Goal: Information Seeking & Learning: Compare options

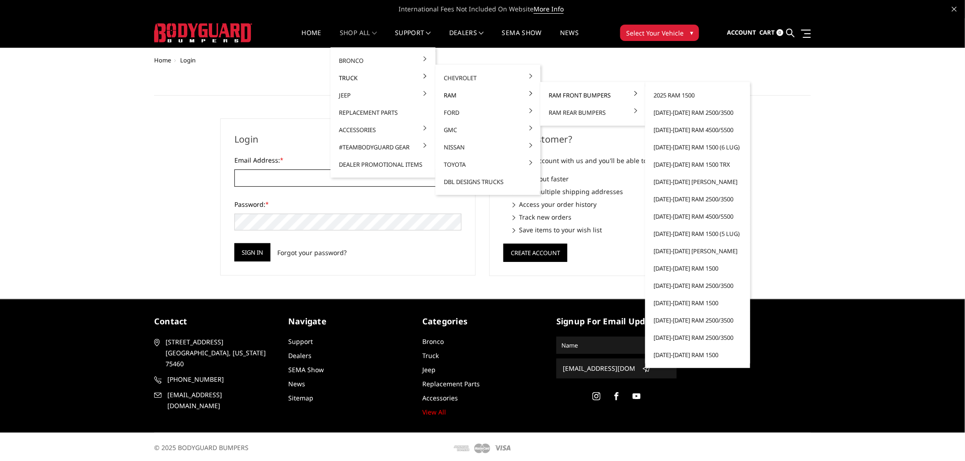
type input "[EMAIL_ADDRESS][DOMAIN_NAME]"
click at [575, 92] on link "Ram Front Bumpers" at bounding box center [593, 95] width 98 height 17
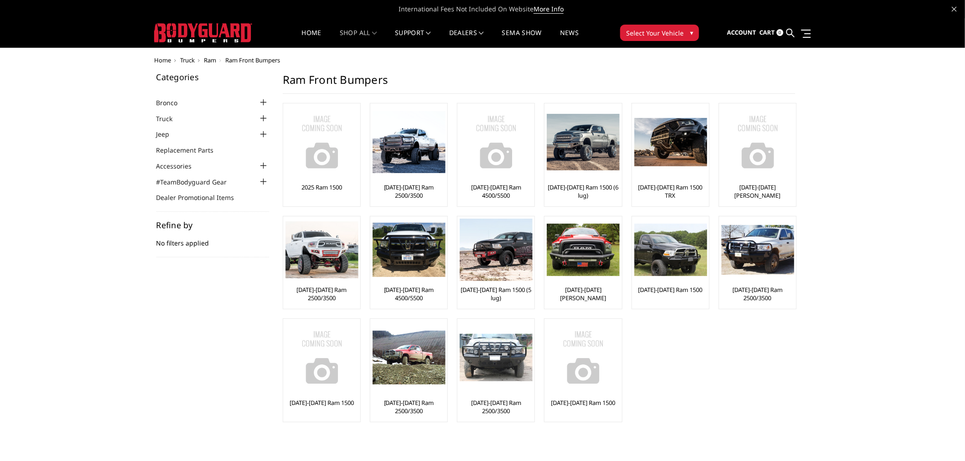
click at [263, 115] on div at bounding box center [263, 118] width 11 height 11
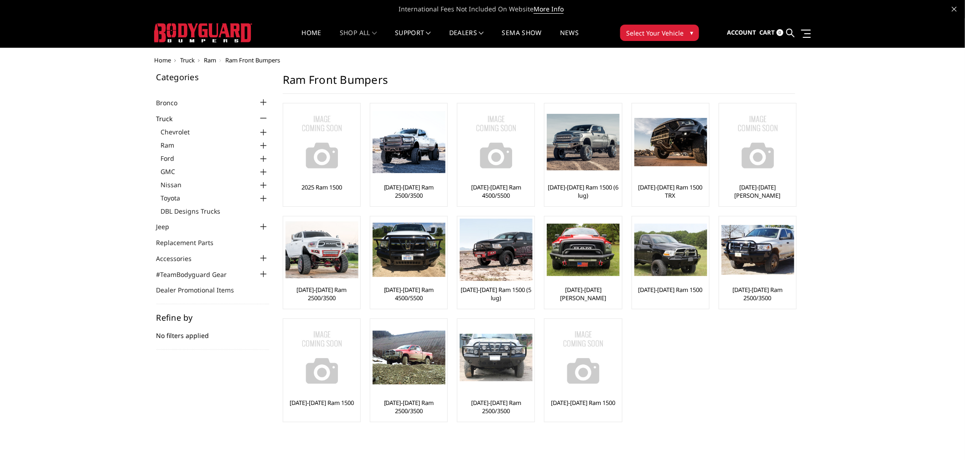
click at [264, 142] on div at bounding box center [263, 145] width 11 height 11
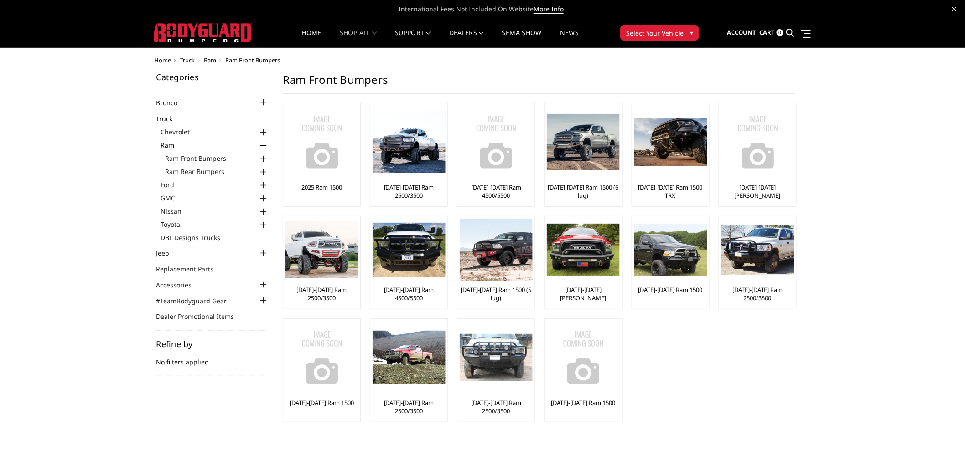
click at [265, 156] on div at bounding box center [263, 159] width 11 height 11
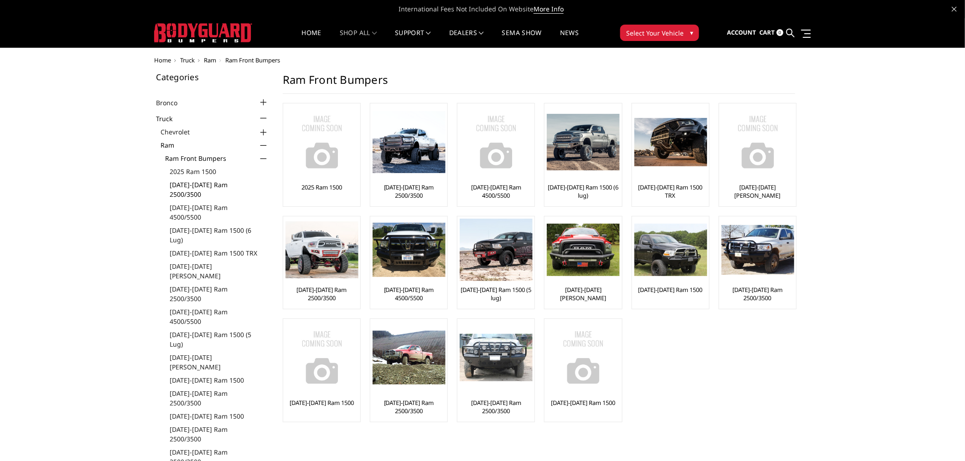
click at [185, 181] on link "[DATE]-[DATE] Ram 2500/3500" at bounding box center [219, 189] width 99 height 19
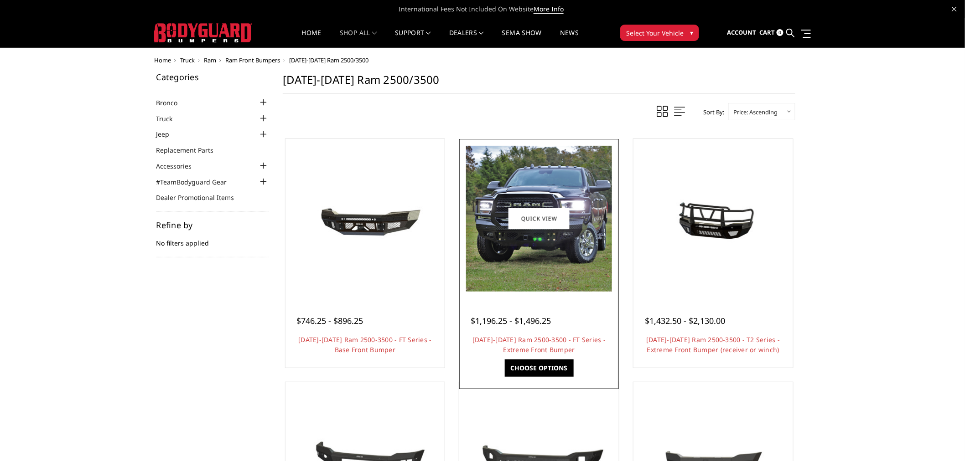
click at [523, 240] on img at bounding box center [539, 219] width 146 height 146
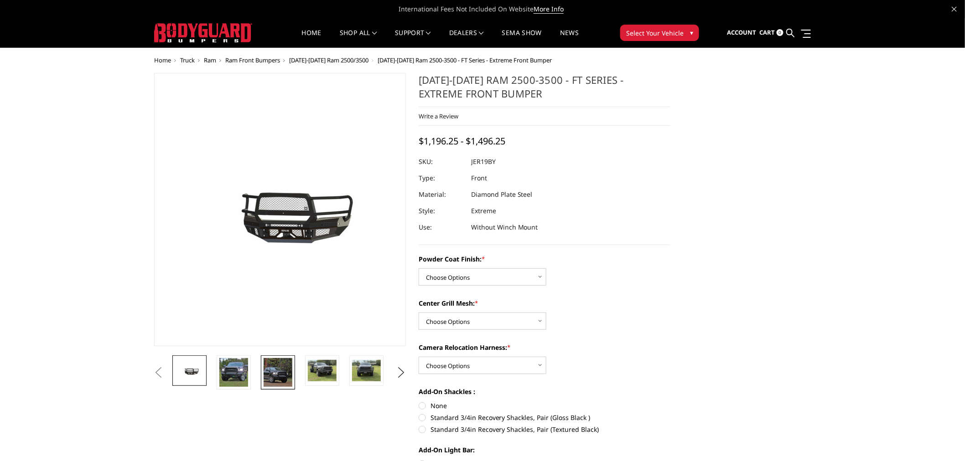
click at [281, 374] on img at bounding box center [278, 372] width 29 height 29
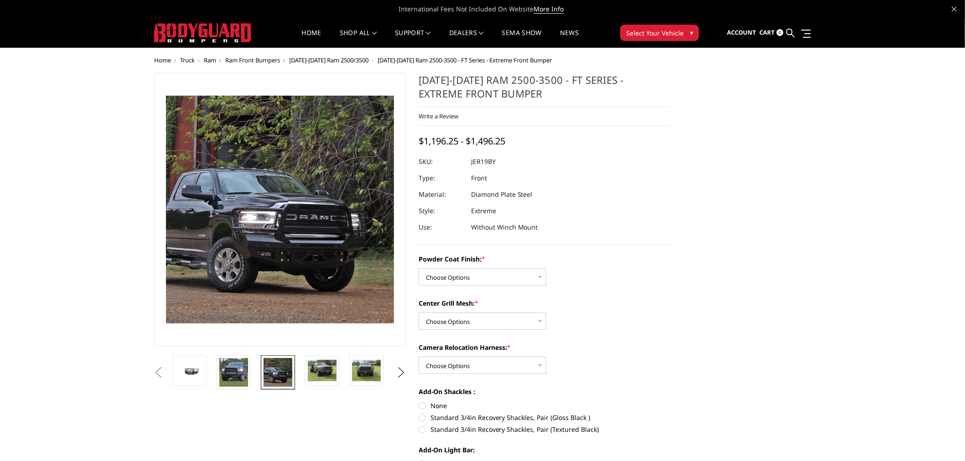
click at [257, 364] on li at bounding box center [236, 373] width 44 height 34
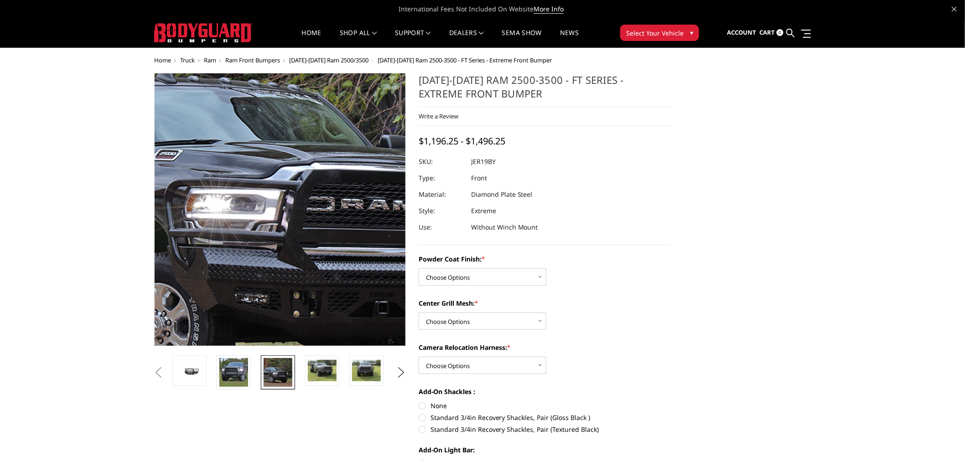
click at [272, 233] on img at bounding box center [291, 184] width 584 height 584
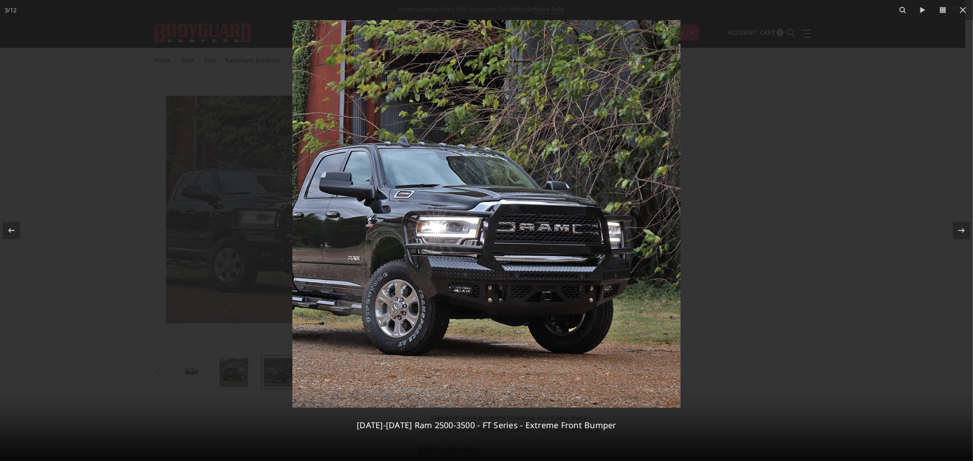
drag, startPoint x: 961, startPoint y: 10, endPoint x: 864, endPoint y: 28, distance: 98.2
click at [960, 11] on icon at bounding box center [962, 10] width 11 height 11
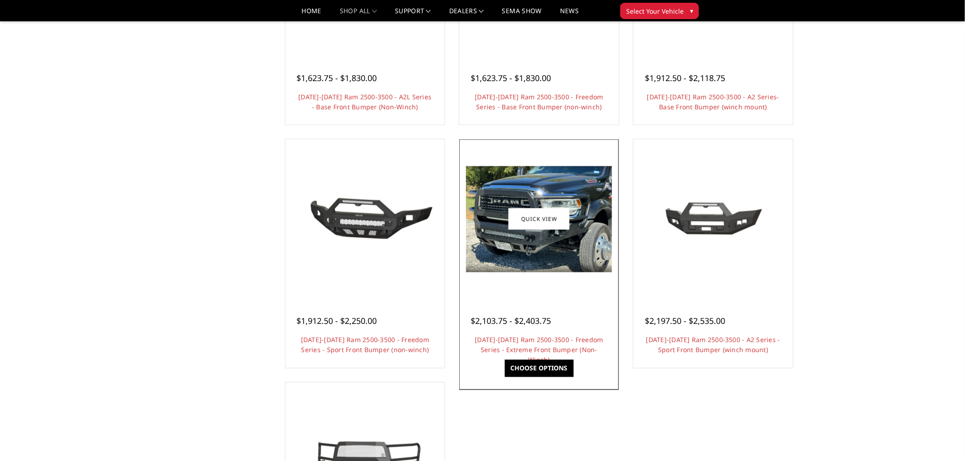
scroll to position [507, 0]
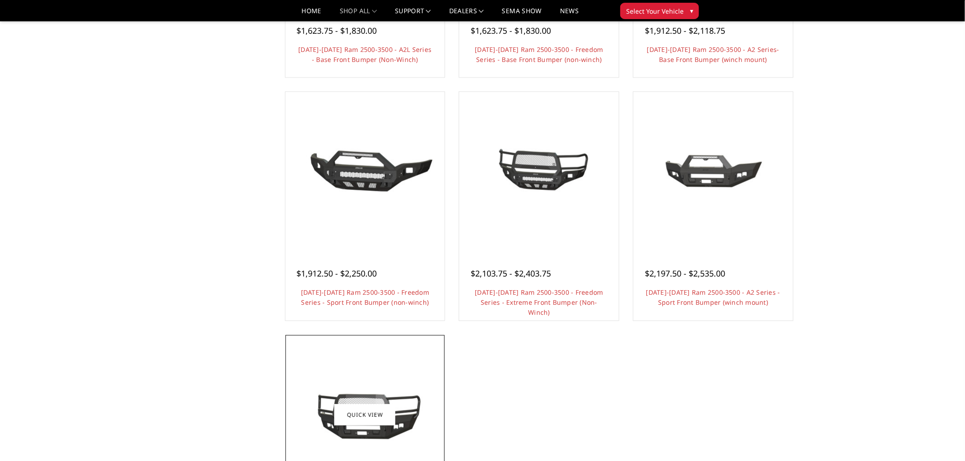
click at [369, 398] on img at bounding box center [365, 416] width 146 height 66
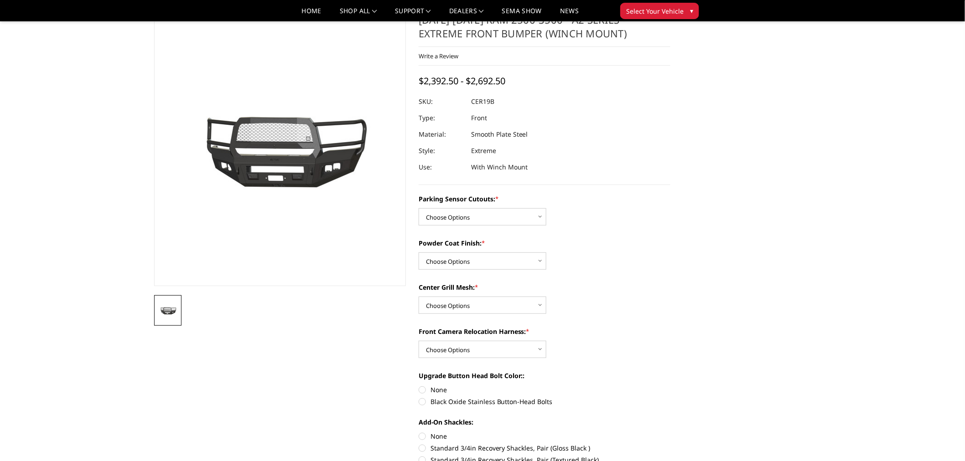
scroll to position [101, 0]
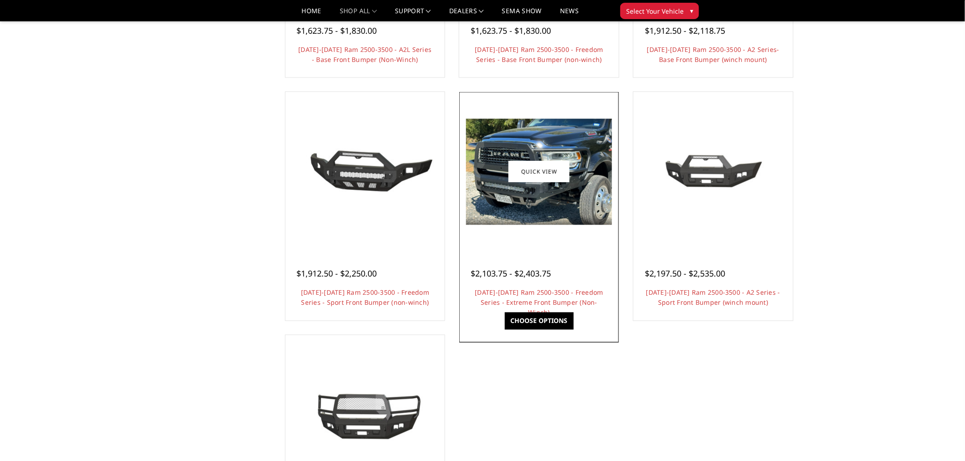
click at [538, 198] on img at bounding box center [539, 172] width 146 height 106
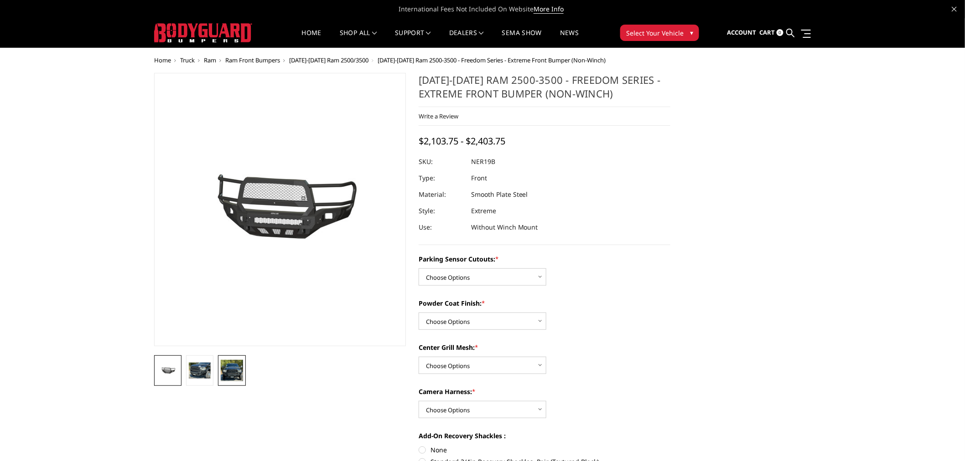
click at [230, 371] on img at bounding box center [232, 370] width 22 height 21
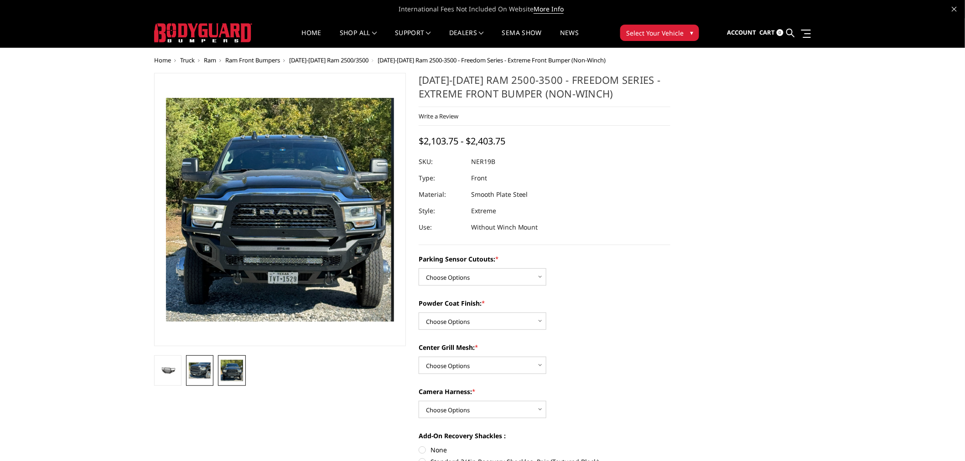
click at [202, 375] on img at bounding box center [200, 371] width 22 height 16
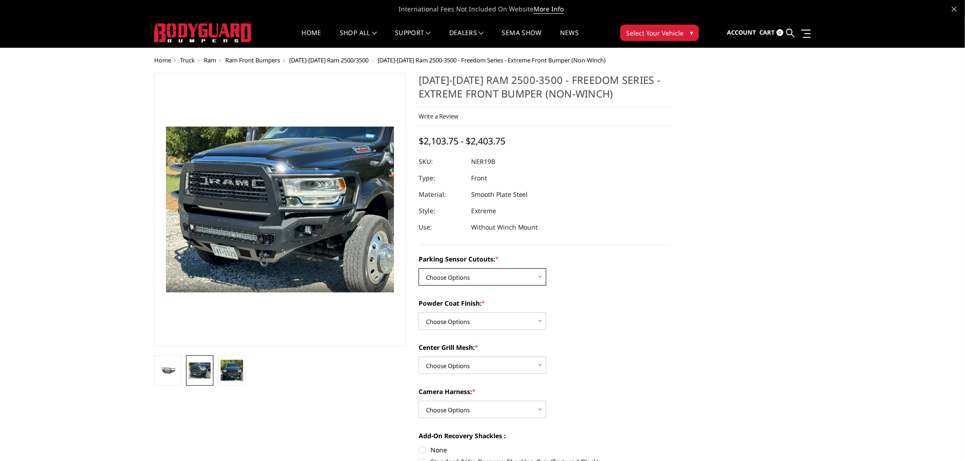
click at [495, 276] on select "Choose Options No - Without Parking Sensor Cutouts Yes - With Parking Sensor Cu…" at bounding box center [483, 277] width 128 height 17
select select "2700"
click at [419, 269] on select "Choose Options No - Without Parking Sensor Cutouts Yes - With Parking Sensor Cu…" at bounding box center [483, 277] width 128 height 17
click at [494, 320] on select "Choose Options Bare Metal Texture Black Powder Coat" at bounding box center [483, 321] width 128 height 17
select select "2703"
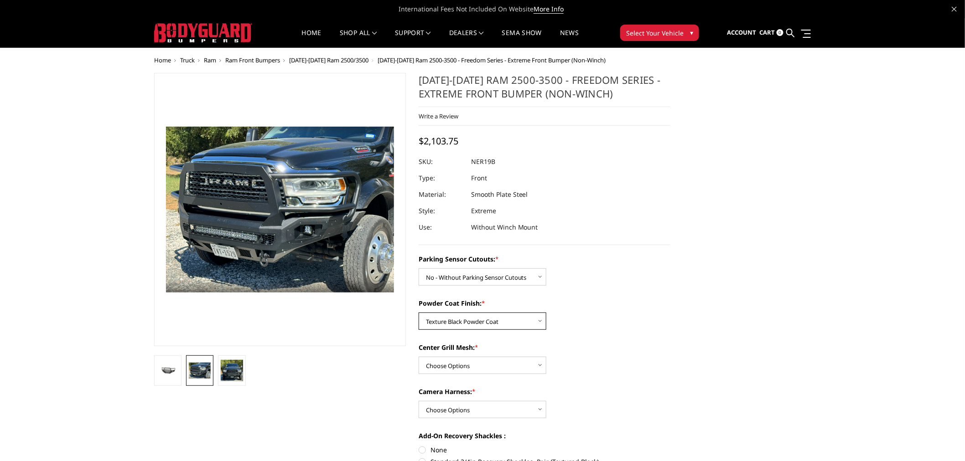
click at [419, 313] on select "Choose Options Bare Metal Texture Black Powder Coat" at bounding box center [483, 321] width 128 height 17
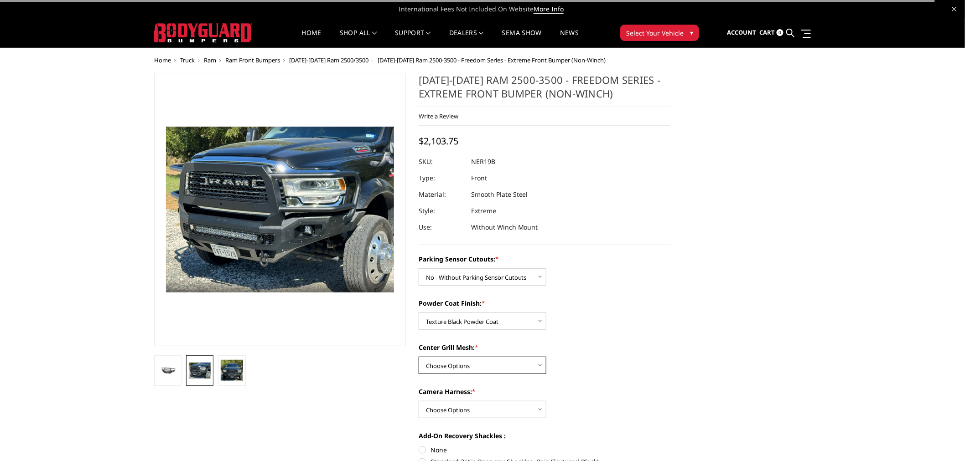
click at [507, 363] on select "Choose Options With Center Grill Mesh Without Center Grill Mesh" at bounding box center [483, 365] width 128 height 17
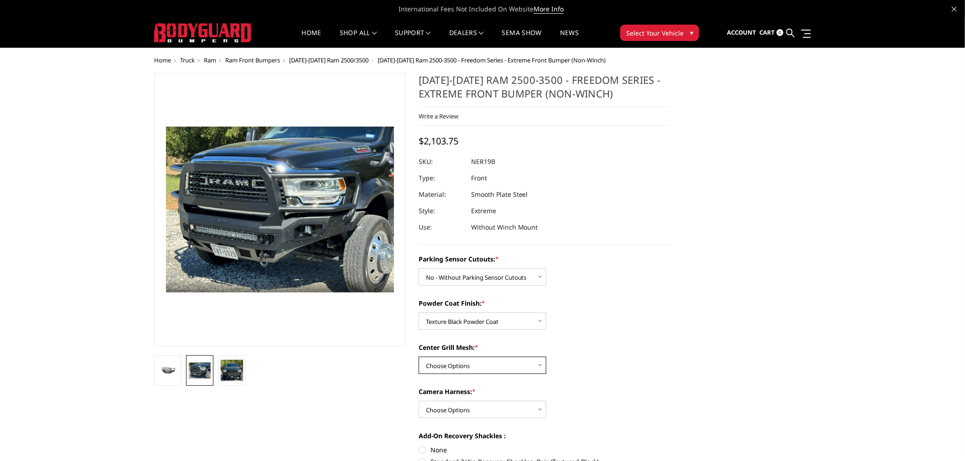
select select "2704"
click at [419, 357] on select "Choose Options With Center Grill Mesh Without Center Grill Mesh" at bounding box center [483, 365] width 128 height 17
click at [521, 409] on select "Choose Options WITH Camera Harness WITHOUT Camera Harness" at bounding box center [483, 409] width 128 height 17
select select "2707"
click at [419, 401] on select "Choose Options WITH Camera Harness WITHOUT Camera Harness" at bounding box center [483, 409] width 128 height 17
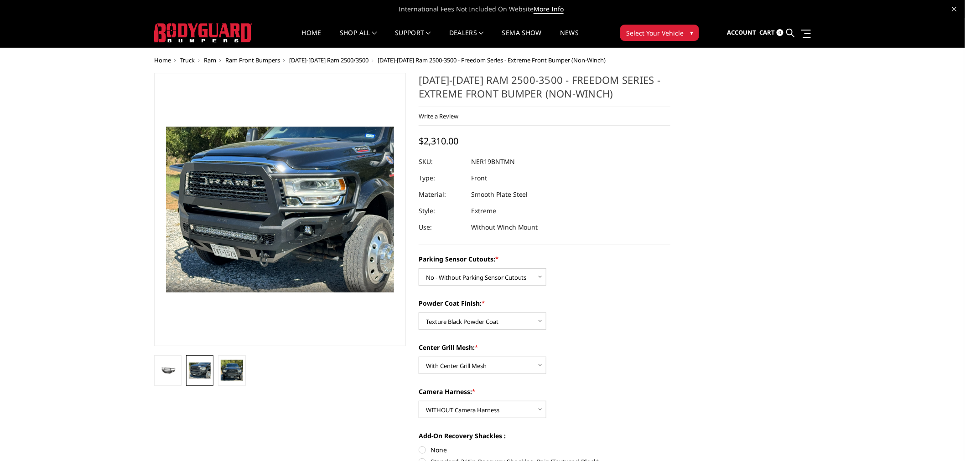
click at [214, 60] on span "Ram" at bounding box center [210, 60] width 12 height 8
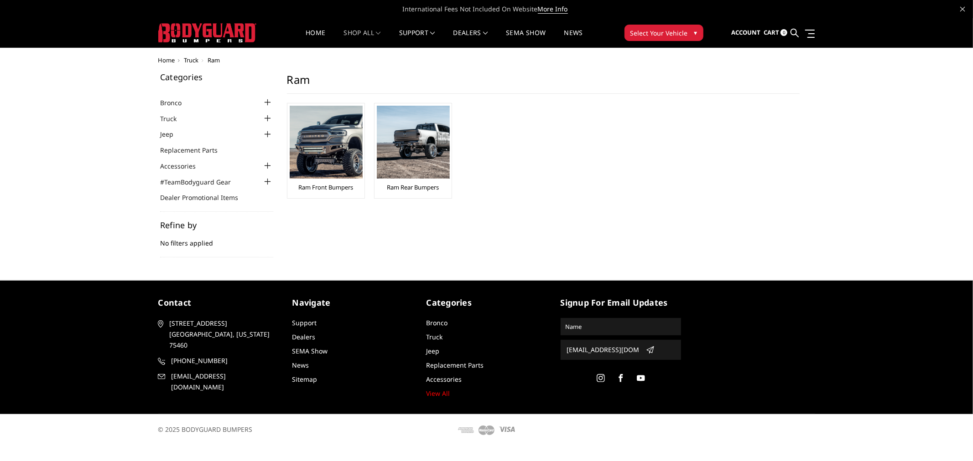
click at [266, 116] on div at bounding box center [267, 118] width 11 height 11
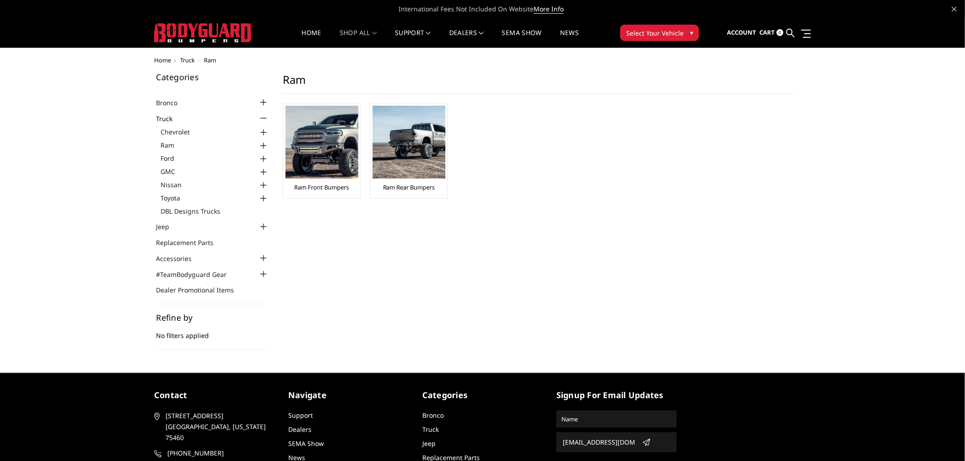
click at [264, 140] on div at bounding box center [263, 145] width 11 height 11
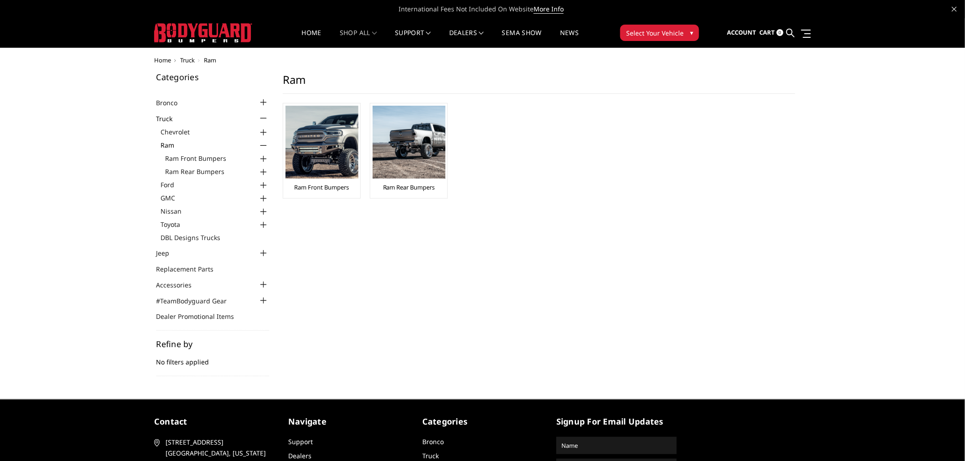
click at [264, 171] on div at bounding box center [263, 172] width 11 height 11
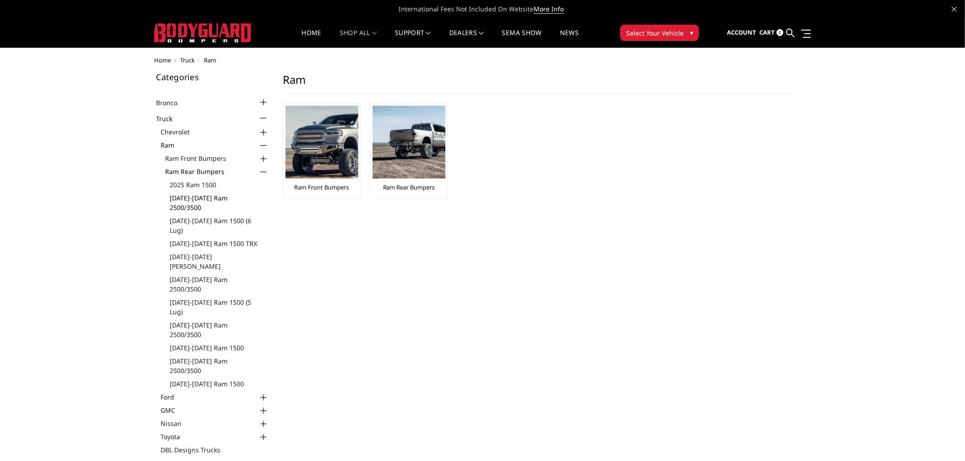
click at [233, 194] on link "[DATE]-[DATE] Ram 2500/3500" at bounding box center [219, 202] width 99 height 19
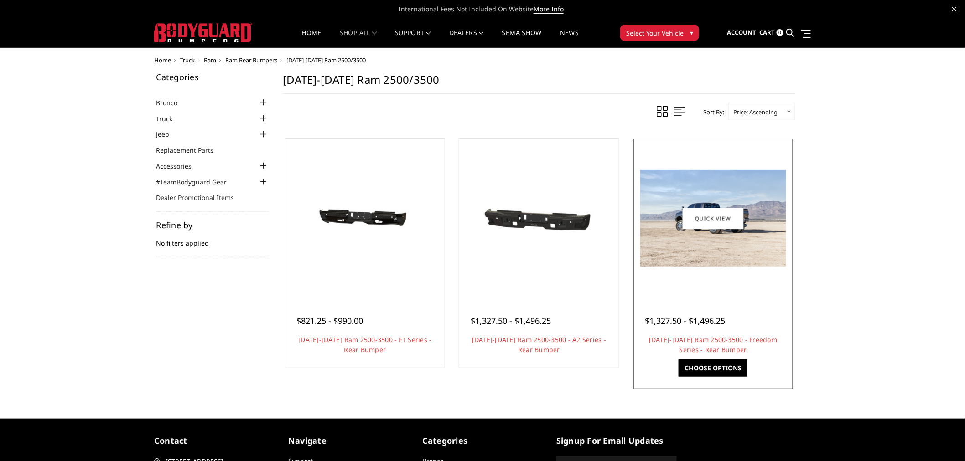
click at [749, 259] on img at bounding box center [713, 218] width 146 height 97
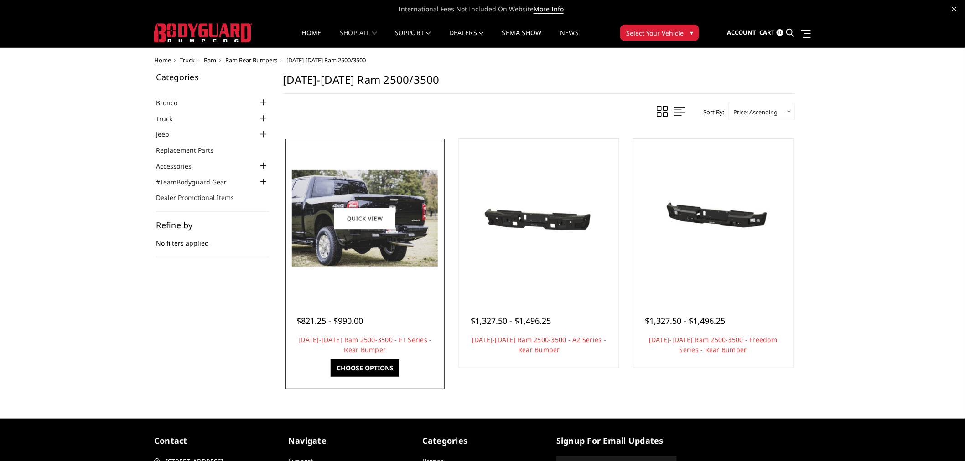
click at [370, 265] on img at bounding box center [365, 218] width 146 height 97
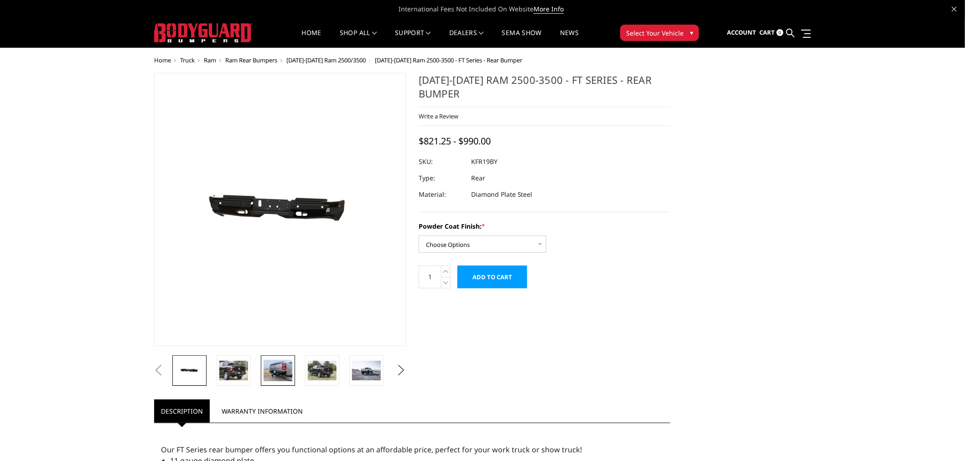
click at [288, 369] on img at bounding box center [278, 370] width 29 height 21
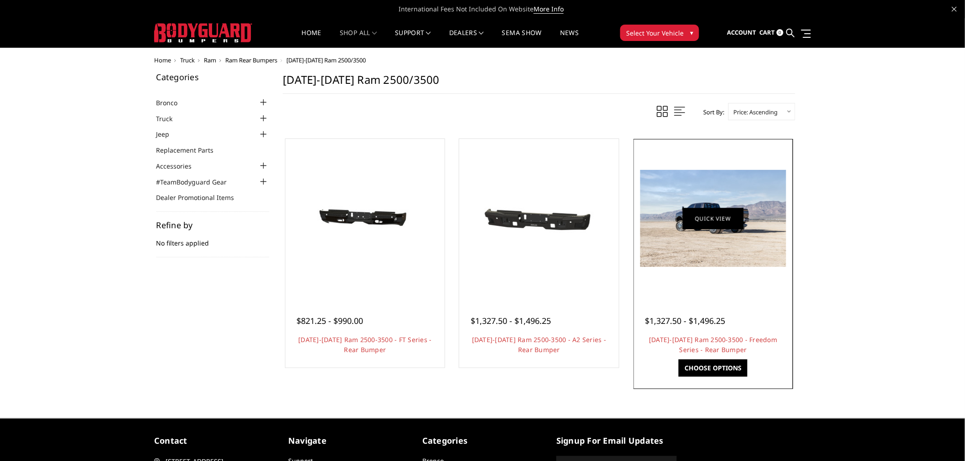
click at [693, 227] on link "Quick view" at bounding box center [713, 218] width 61 height 21
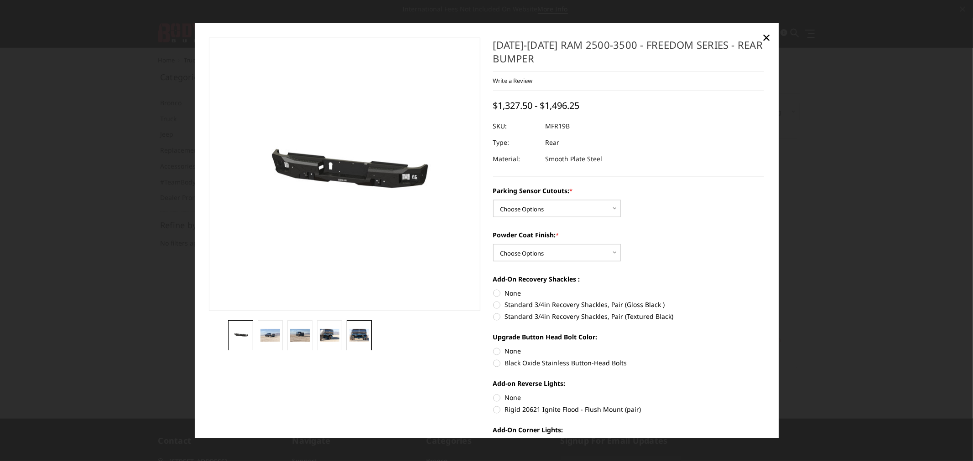
click at [363, 337] on img at bounding box center [359, 335] width 20 height 13
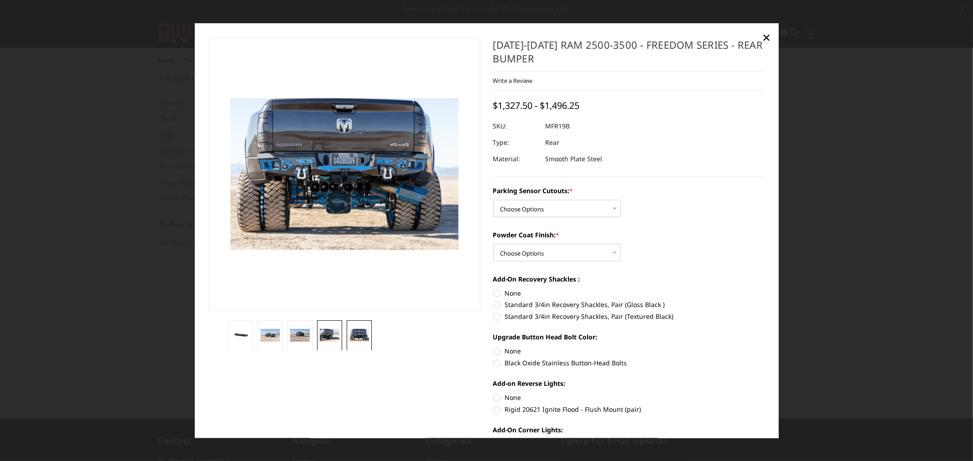
click at [330, 333] on img at bounding box center [330, 335] width 20 height 13
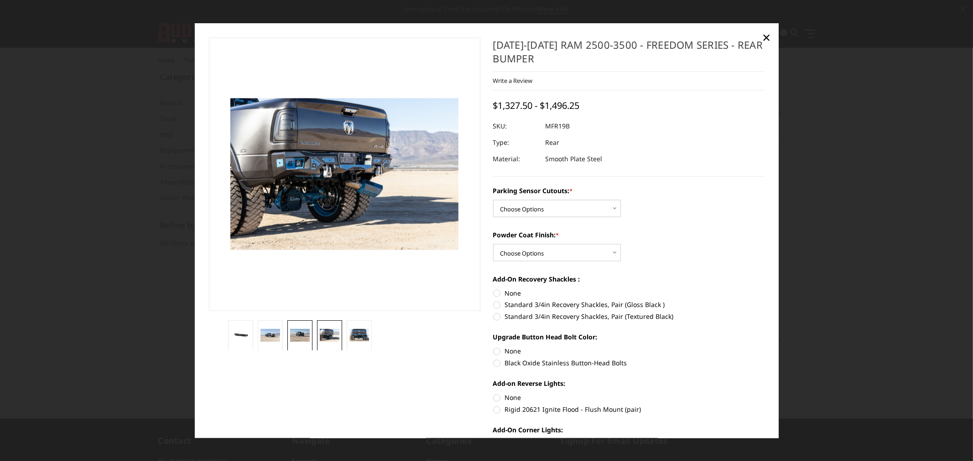
click at [299, 330] on img at bounding box center [300, 335] width 20 height 13
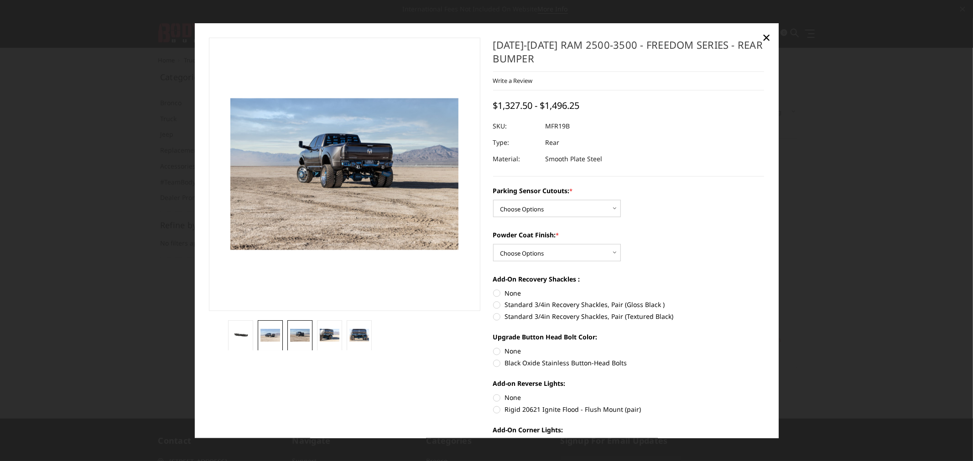
click at [270, 333] on img at bounding box center [270, 335] width 20 height 13
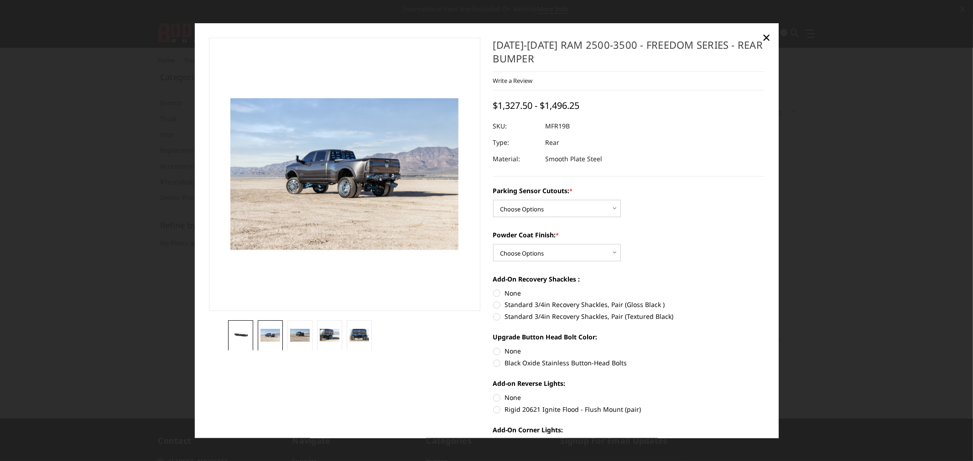
click at [233, 331] on img at bounding box center [241, 335] width 20 height 9
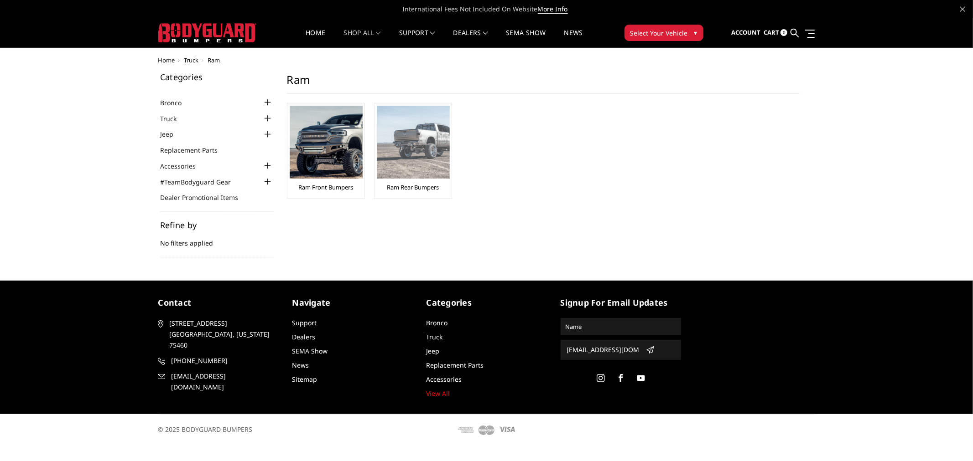
click at [399, 159] on img at bounding box center [413, 142] width 73 height 73
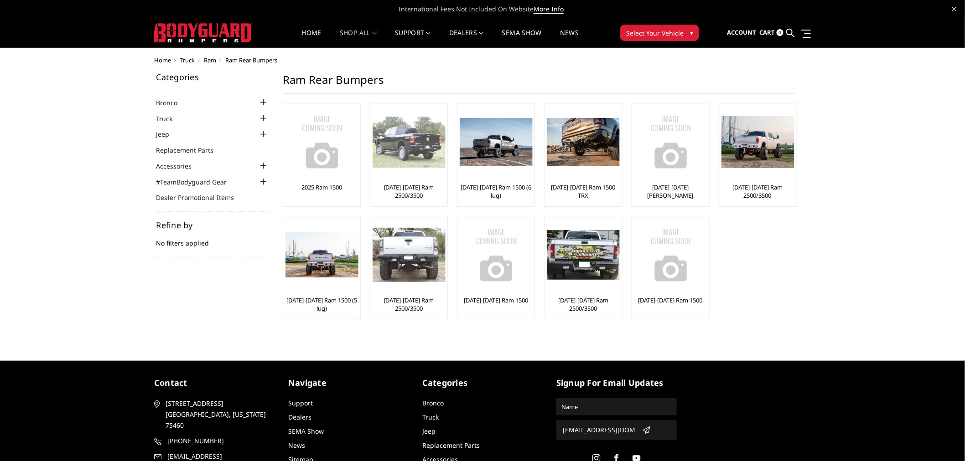
click at [423, 153] on img at bounding box center [409, 142] width 73 height 51
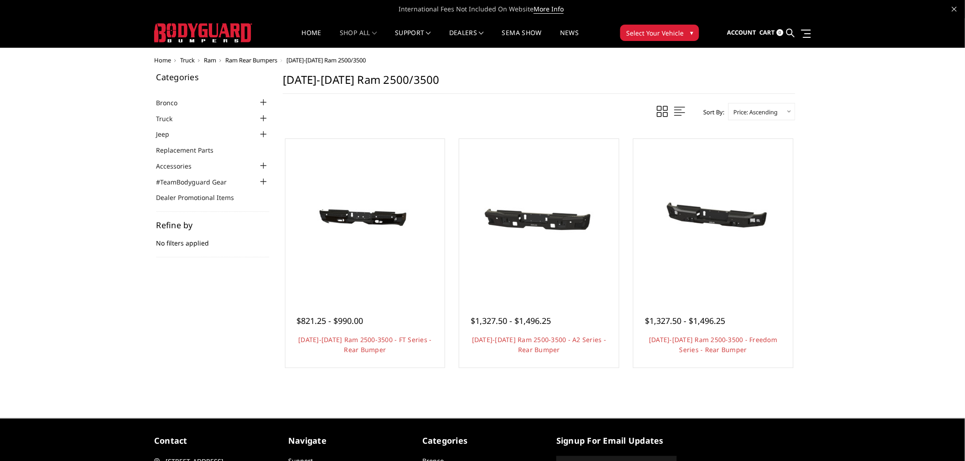
click at [261, 115] on div at bounding box center [263, 118] width 11 height 11
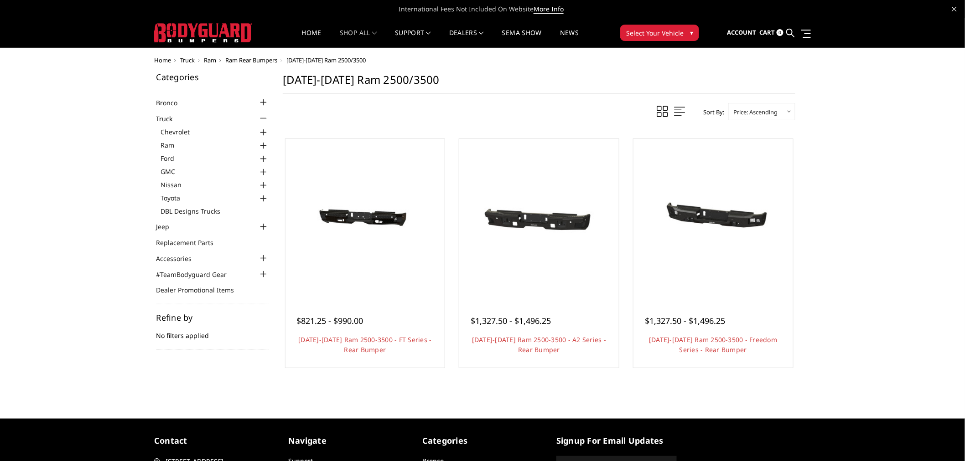
click at [264, 144] on div at bounding box center [263, 145] width 11 height 11
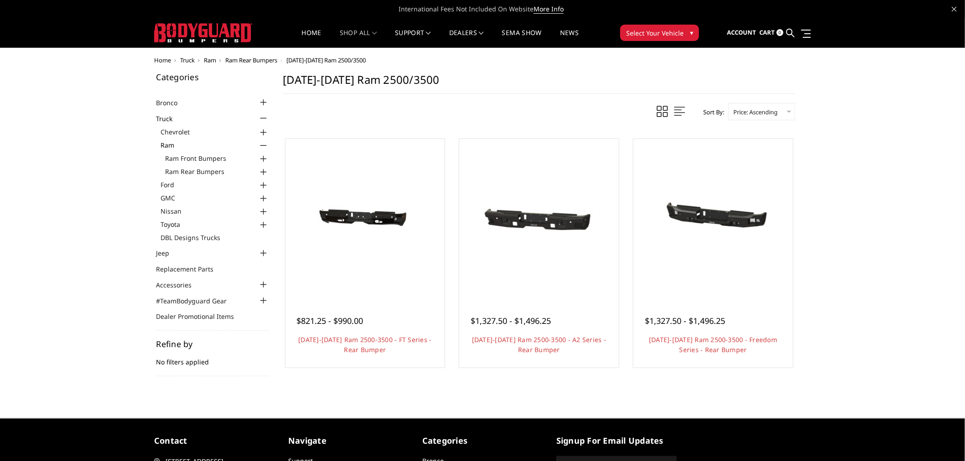
click at [264, 157] on div at bounding box center [263, 159] width 11 height 11
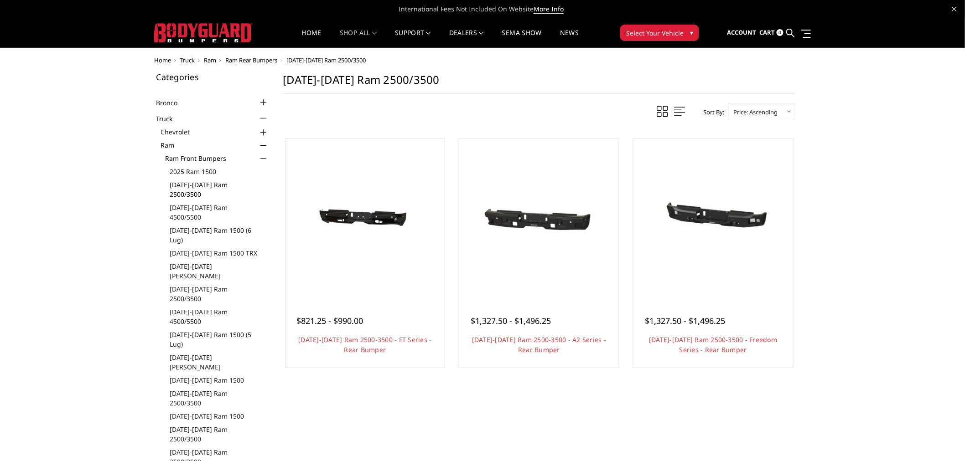
click at [216, 181] on link "[DATE]-[DATE] Ram 2500/3500" at bounding box center [219, 189] width 99 height 19
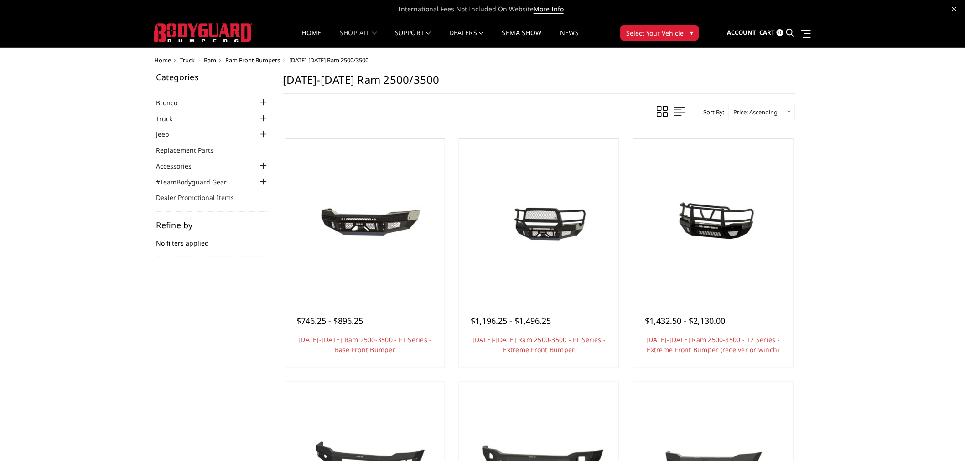
click at [263, 121] on div at bounding box center [263, 118] width 11 height 11
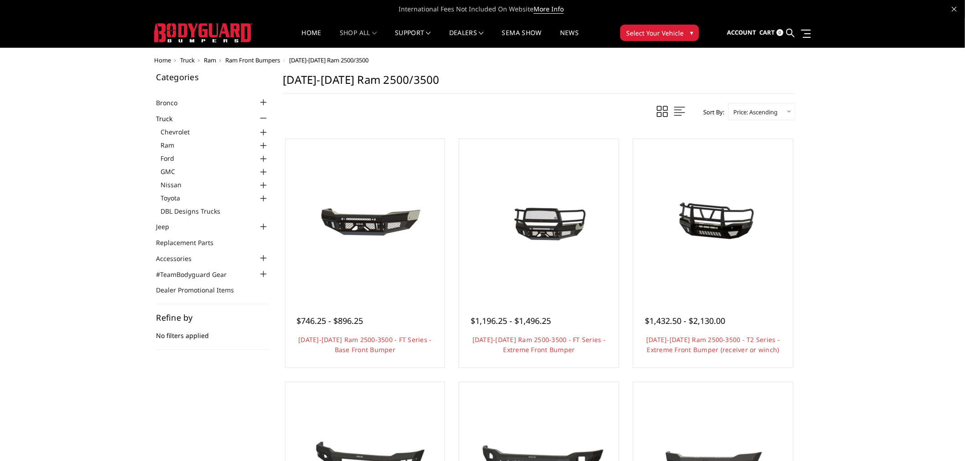
click at [264, 143] on div at bounding box center [263, 145] width 11 height 11
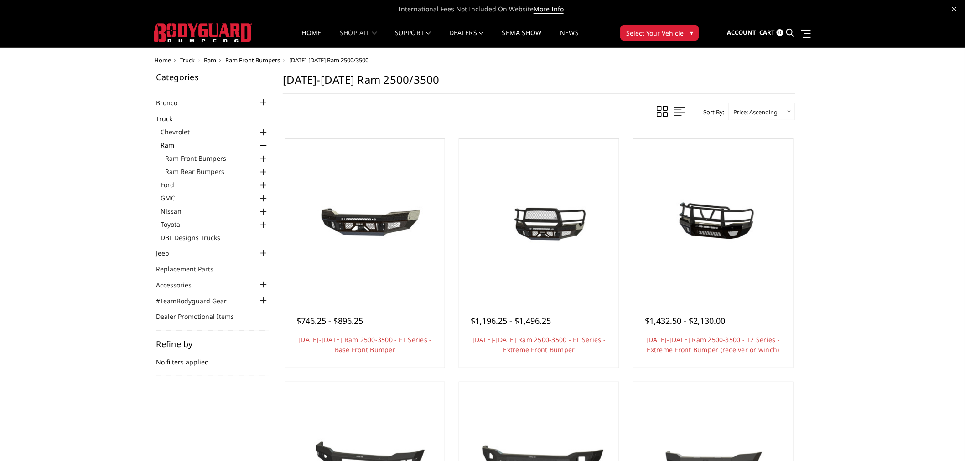
click at [263, 171] on div at bounding box center [263, 172] width 11 height 11
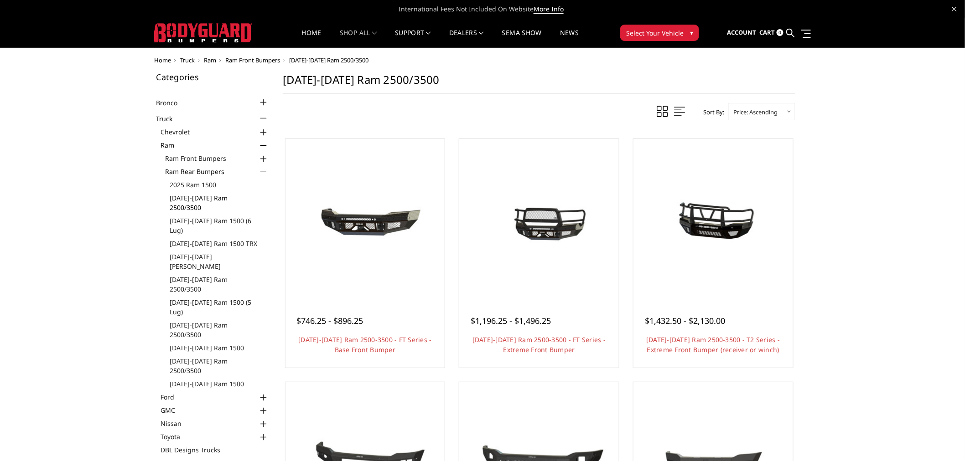
click at [224, 195] on link "[DATE]-[DATE] Ram 2500/3500" at bounding box center [219, 202] width 99 height 19
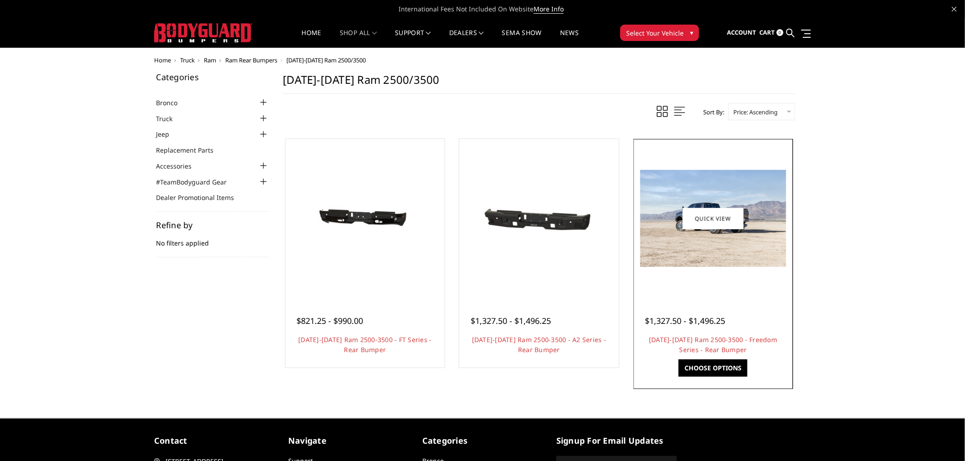
click at [711, 239] on img at bounding box center [713, 218] width 146 height 97
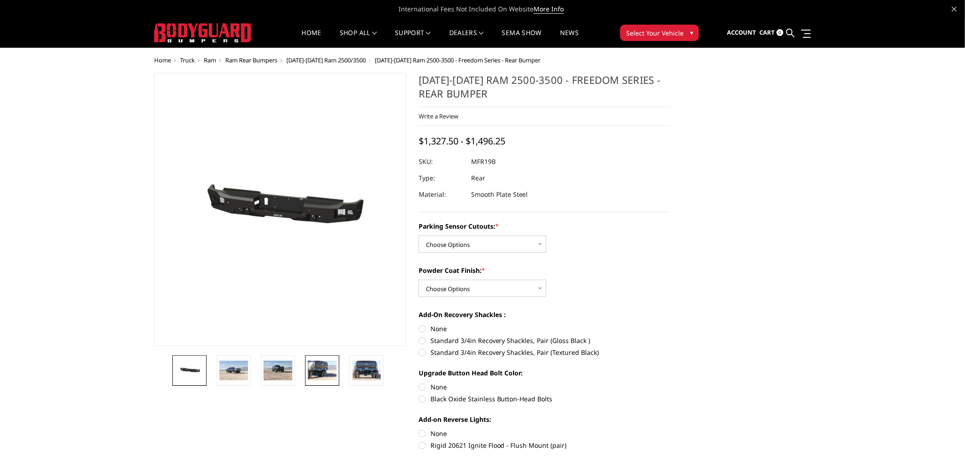
click at [321, 368] on img at bounding box center [322, 370] width 29 height 19
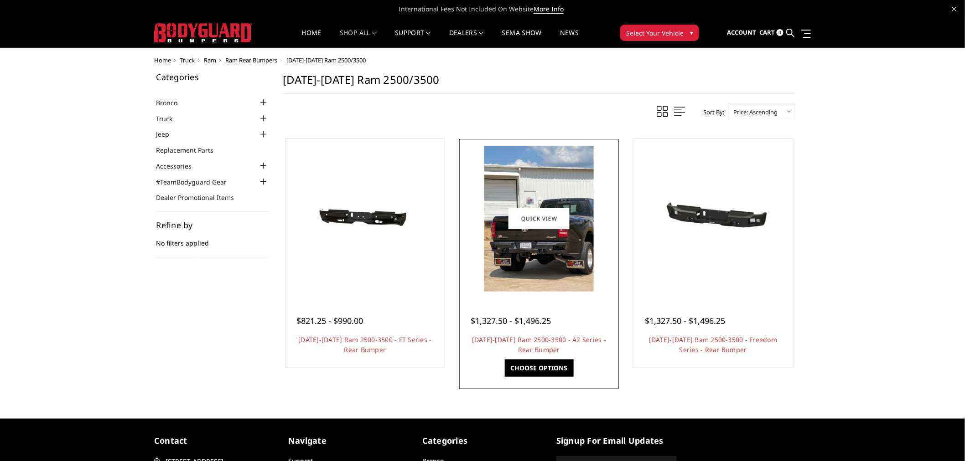
click at [546, 257] on img at bounding box center [538, 219] width 109 height 146
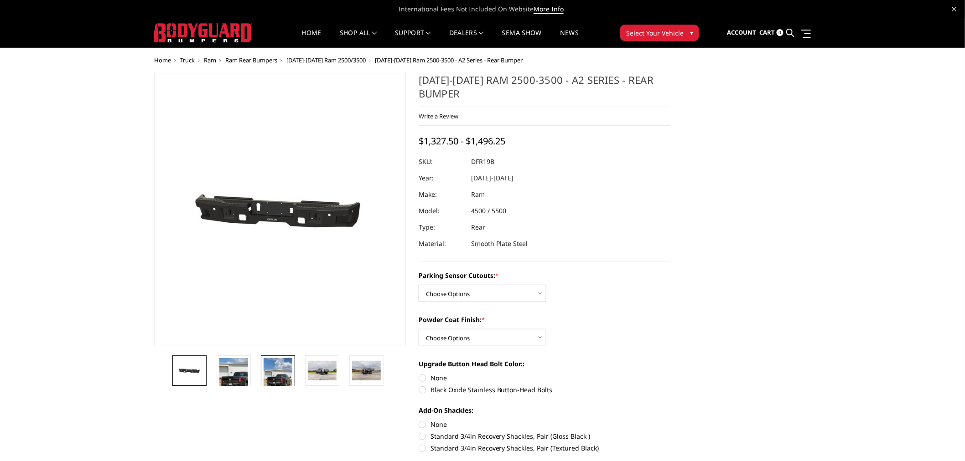
click at [271, 378] on img at bounding box center [278, 377] width 29 height 38
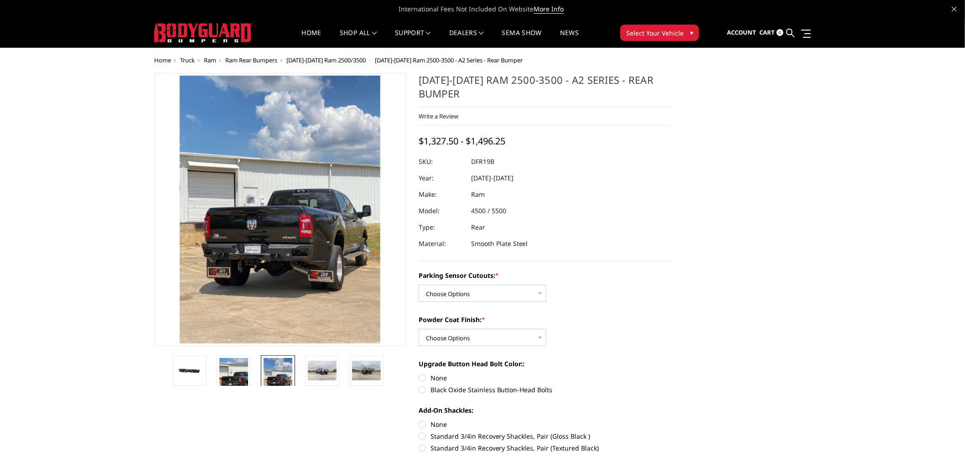
click at [286, 263] on img at bounding box center [191, 155] width 438 height 584
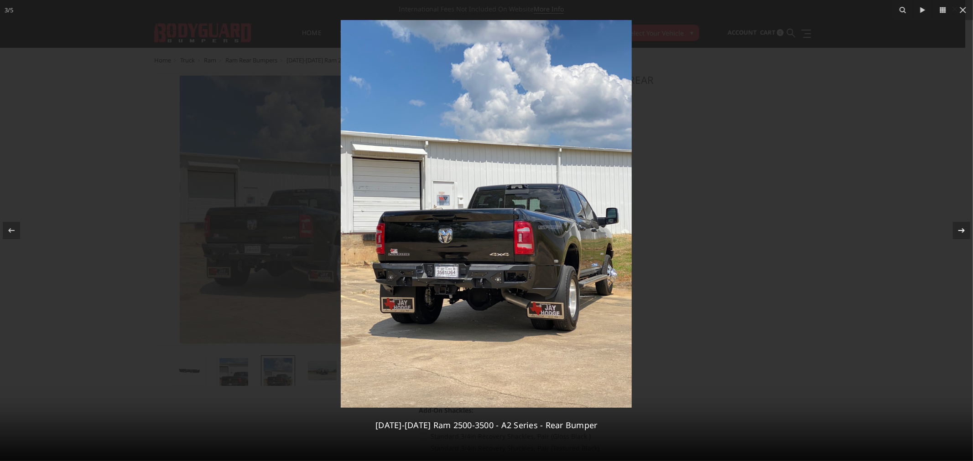
click at [963, 227] on icon at bounding box center [961, 230] width 11 height 11
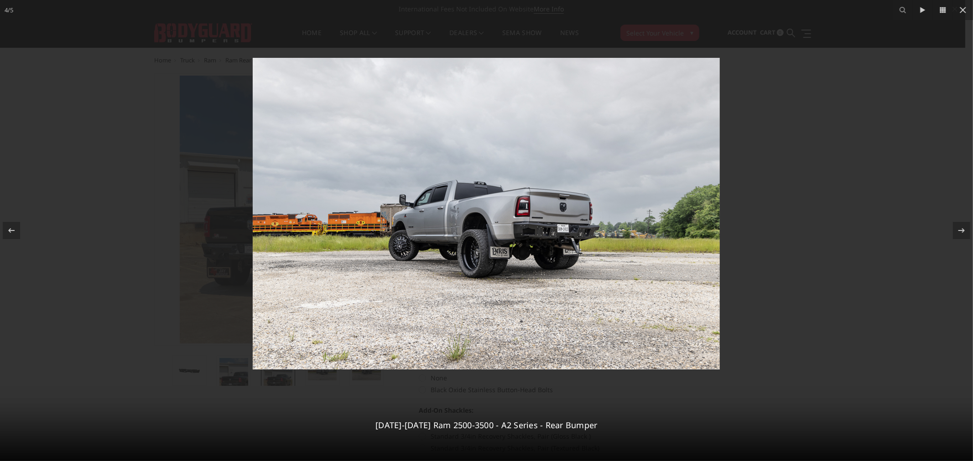
click at [553, 240] on img at bounding box center [486, 214] width 467 height 312
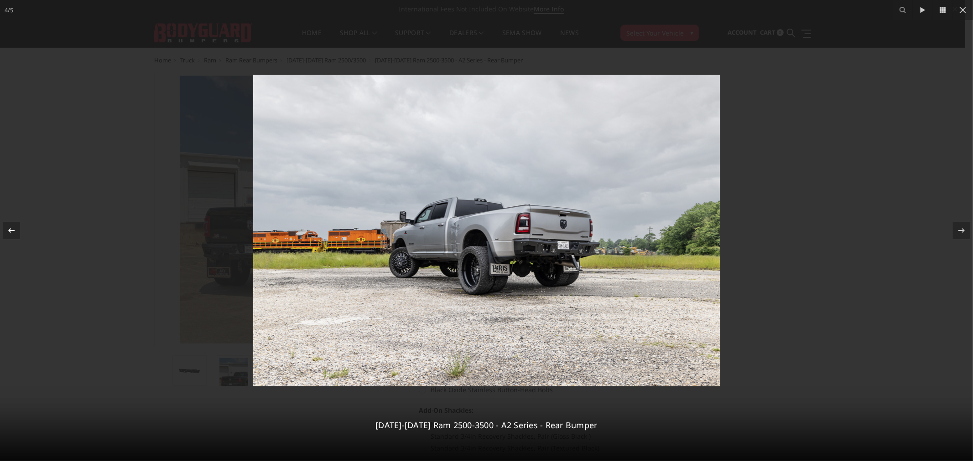
click at [14, 229] on icon at bounding box center [11, 230] width 11 height 11
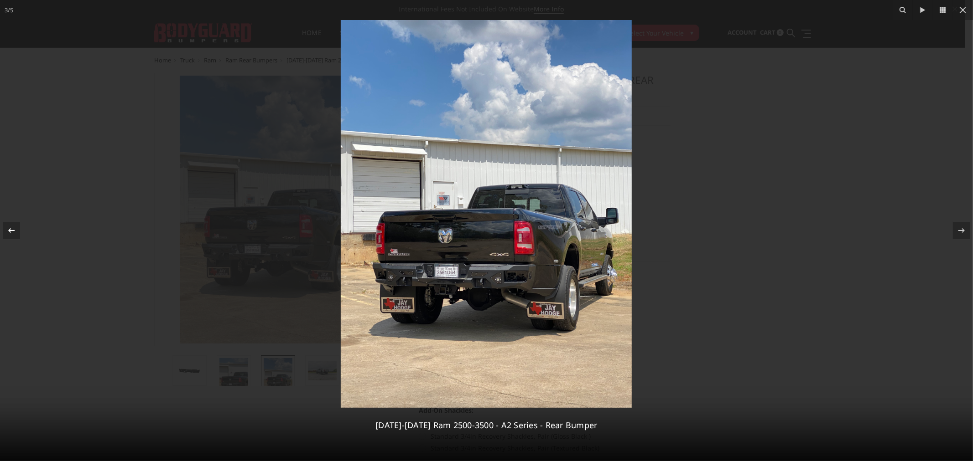
click at [16, 231] on icon at bounding box center [11, 230] width 11 height 11
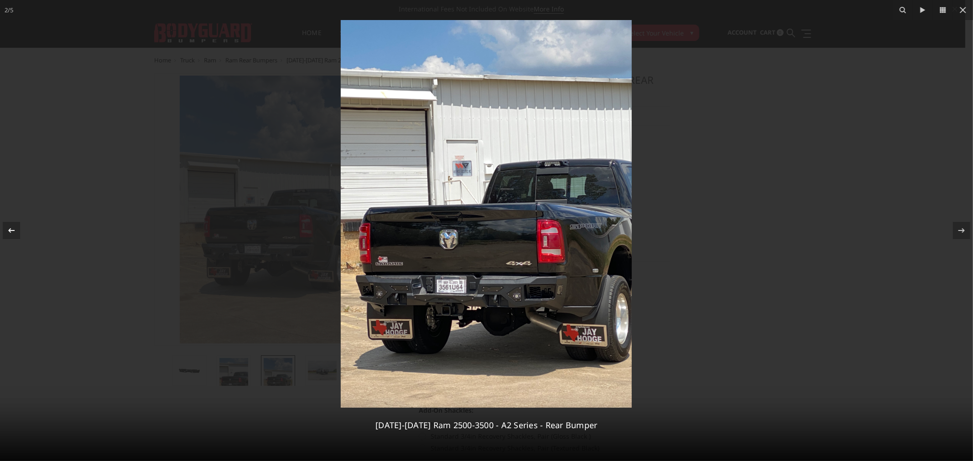
click at [17, 230] on div at bounding box center [11, 230] width 17 height 17
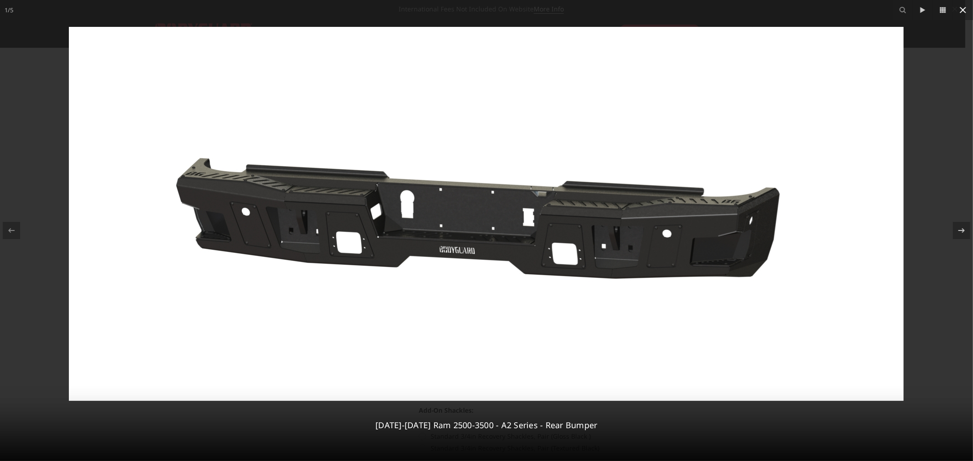
click at [962, 8] on icon at bounding box center [962, 10] width 11 height 11
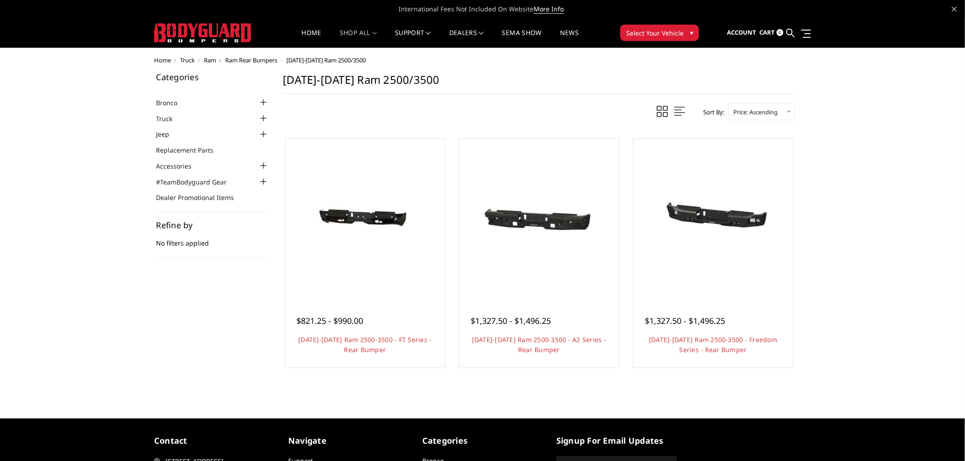
click at [263, 117] on div at bounding box center [263, 118] width 11 height 11
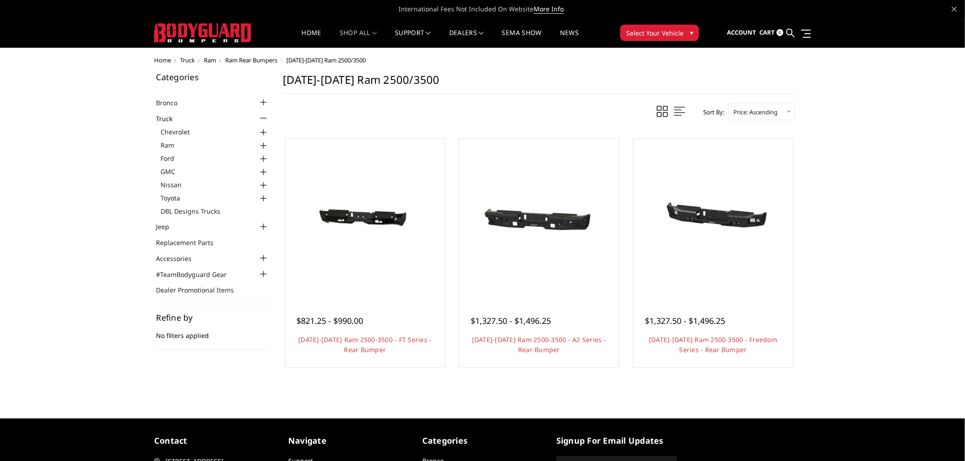
click at [265, 145] on div at bounding box center [263, 145] width 11 height 11
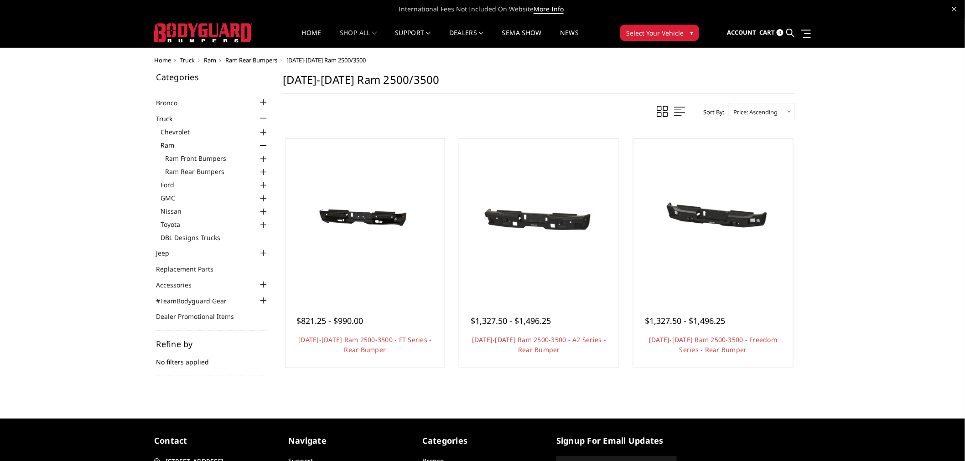
click at [264, 158] on div at bounding box center [263, 159] width 11 height 11
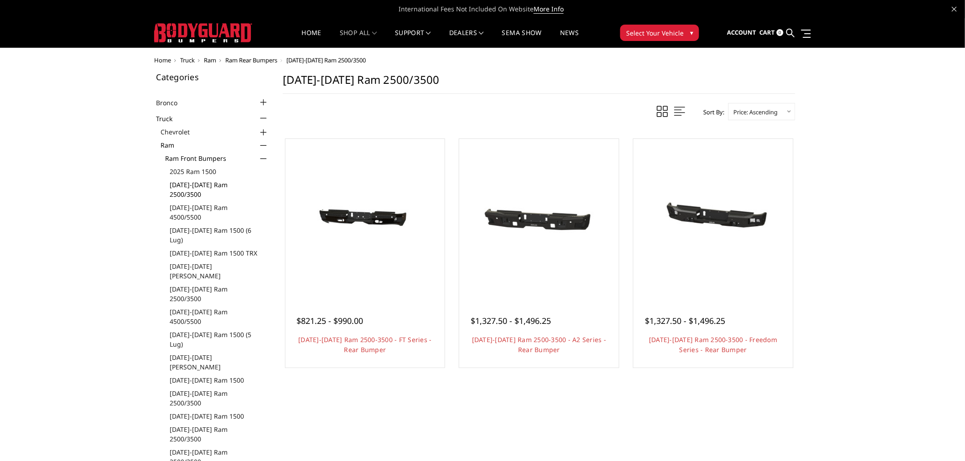
click at [219, 183] on link "[DATE]-[DATE] Ram 2500/3500" at bounding box center [219, 189] width 99 height 19
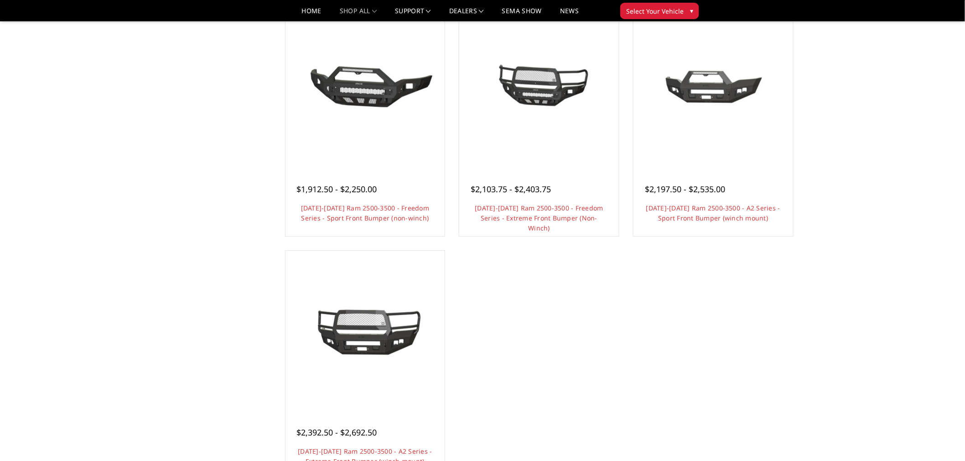
scroll to position [608, 0]
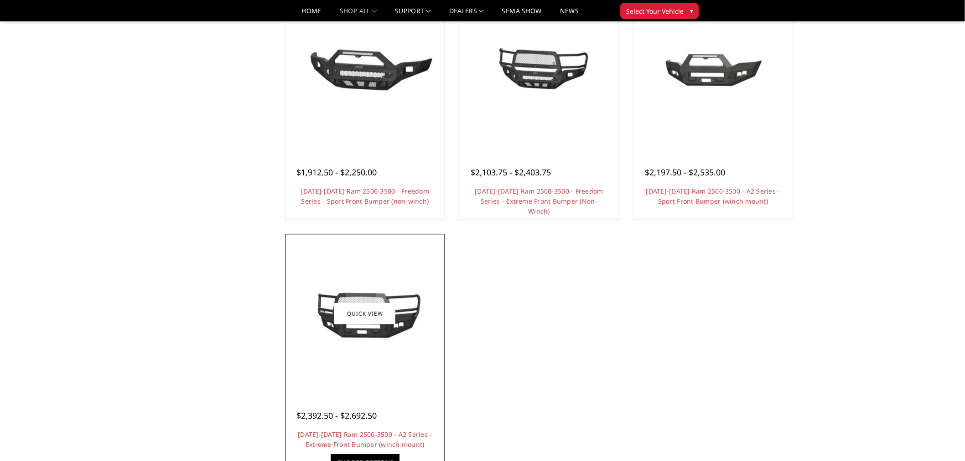
click at [380, 306] on link "Quick view" at bounding box center [364, 313] width 61 height 21
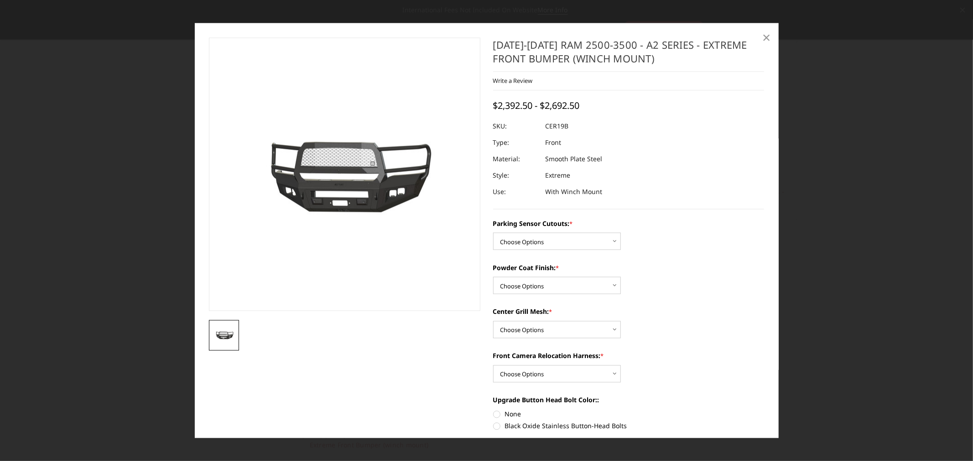
click at [762, 37] on span "×" at bounding box center [766, 37] width 8 height 20
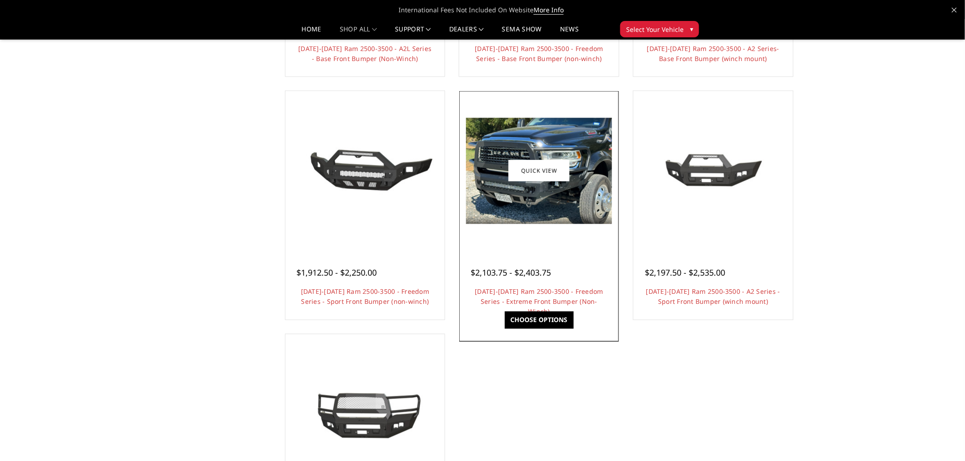
scroll to position [507, 0]
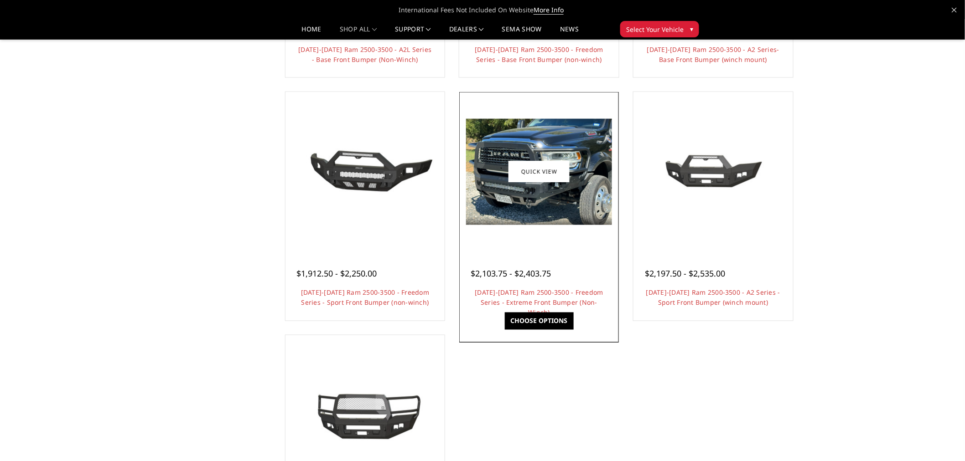
click at [529, 210] on img at bounding box center [539, 172] width 146 height 106
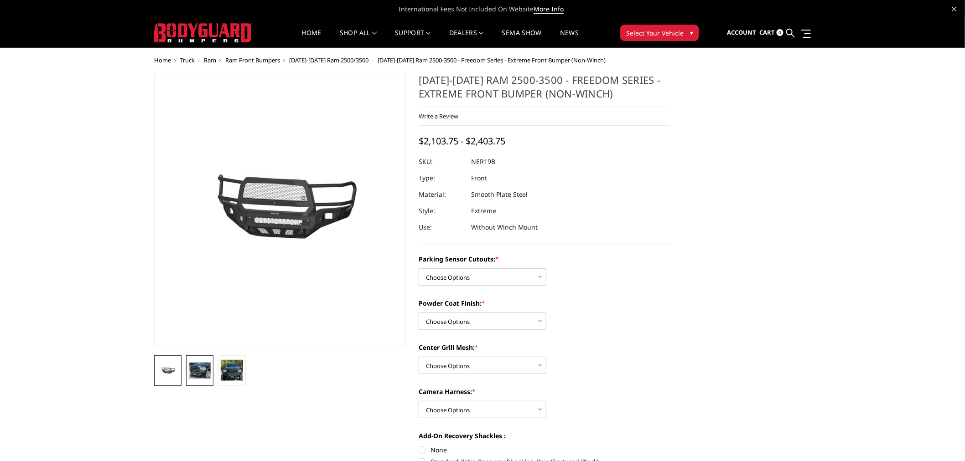
click at [203, 370] on img at bounding box center [200, 371] width 22 height 16
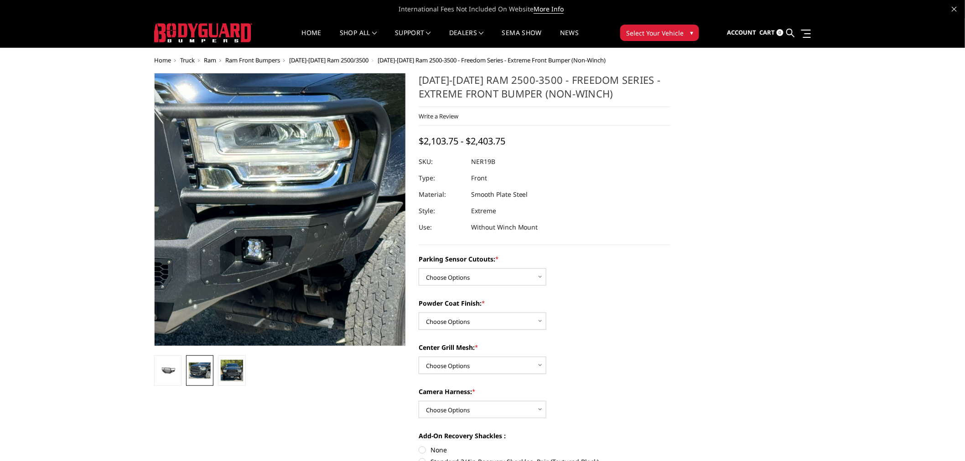
click at [354, 233] on img at bounding box center [183, 197] width 584 height 424
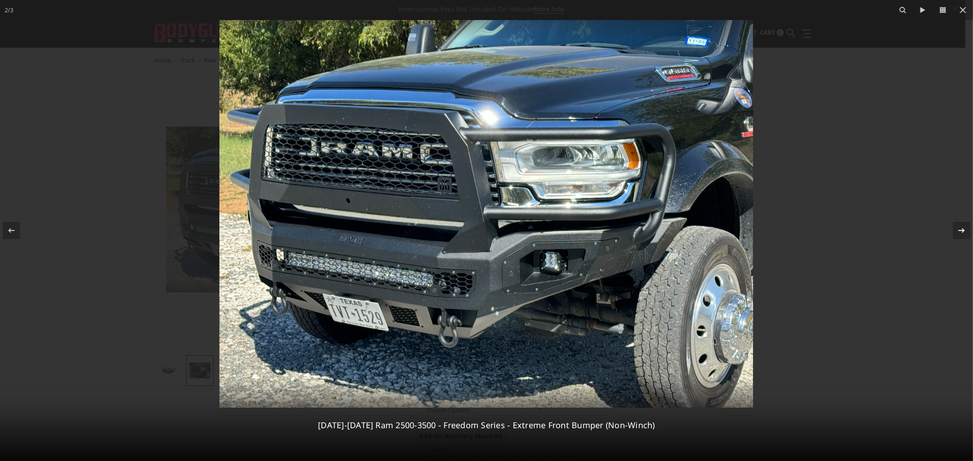
click at [960, 233] on icon at bounding box center [961, 230] width 11 height 11
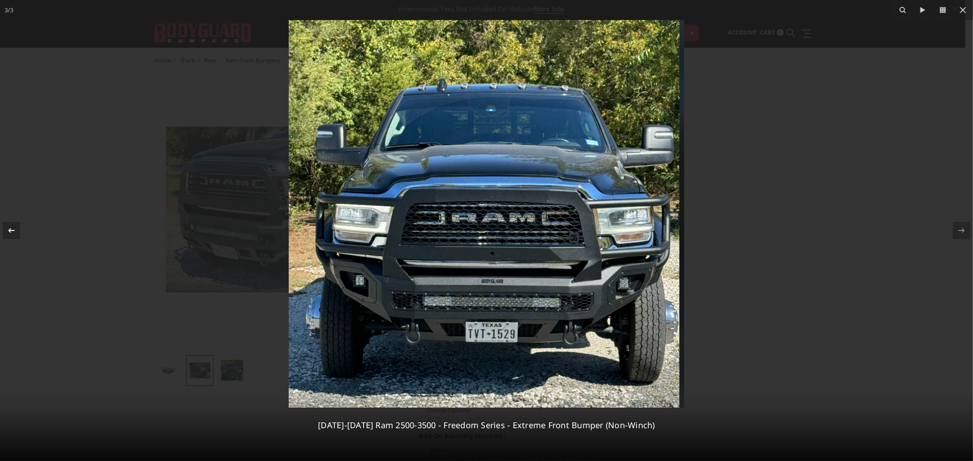
click at [12, 228] on icon at bounding box center [11, 230] width 11 height 11
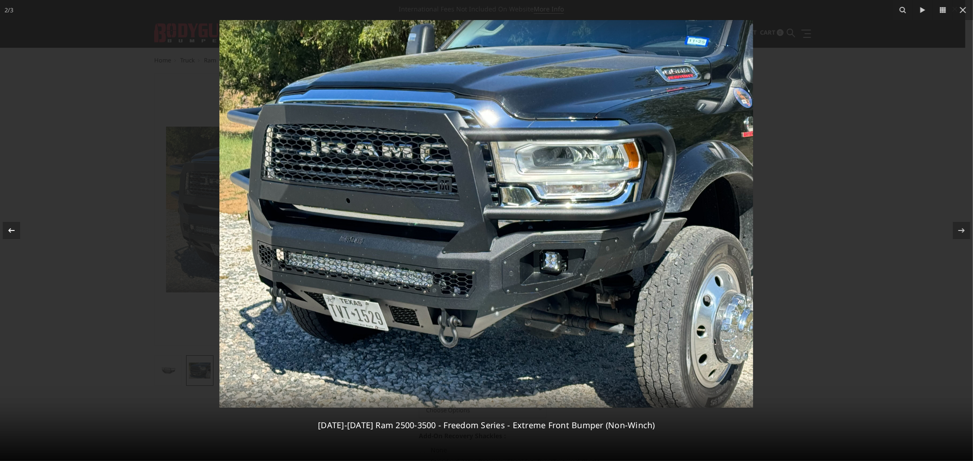
click at [12, 224] on div at bounding box center [11, 230] width 17 height 17
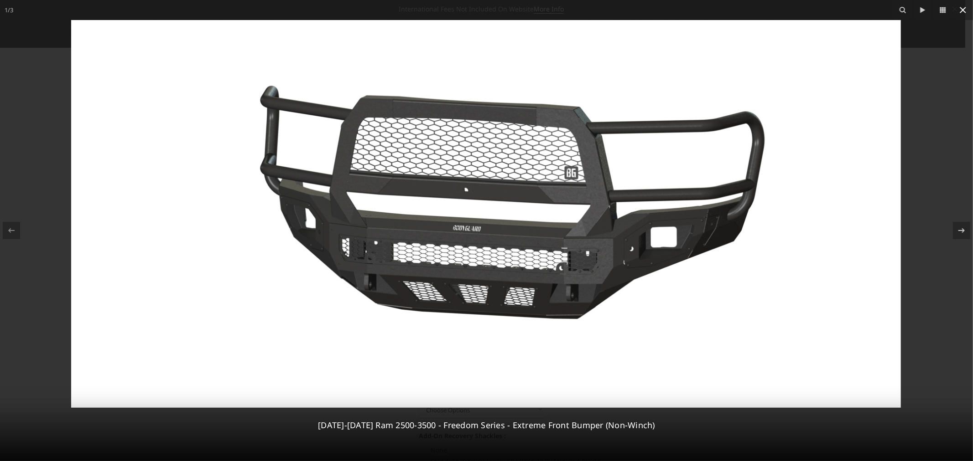
drag, startPoint x: 960, startPoint y: 6, endPoint x: 927, endPoint y: 29, distance: 39.7
click at [960, 7] on icon at bounding box center [962, 10] width 11 height 11
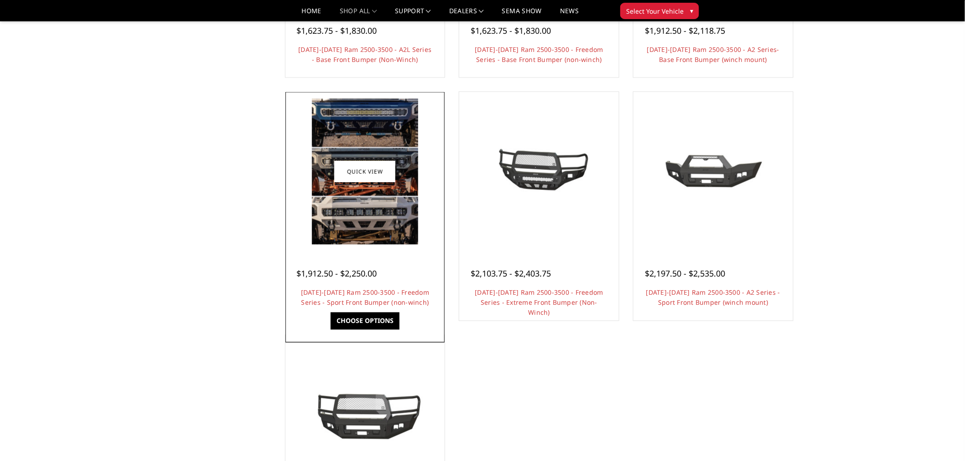
click at [365, 216] on img at bounding box center [365, 172] width 106 height 146
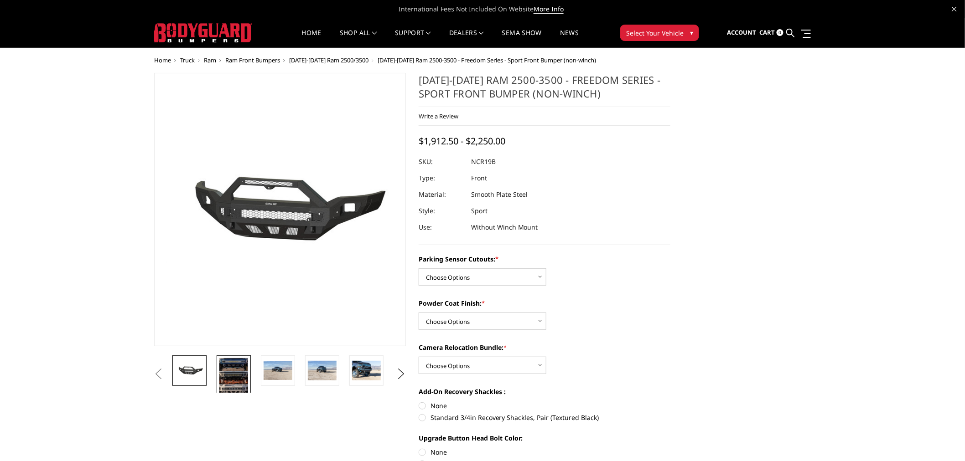
click at [238, 367] on img at bounding box center [233, 378] width 29 height 40
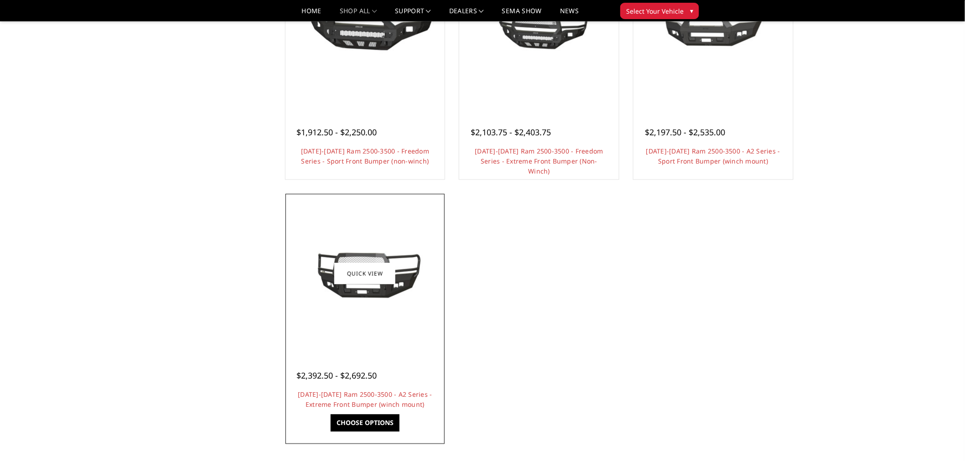
scroll to position [658, 0]
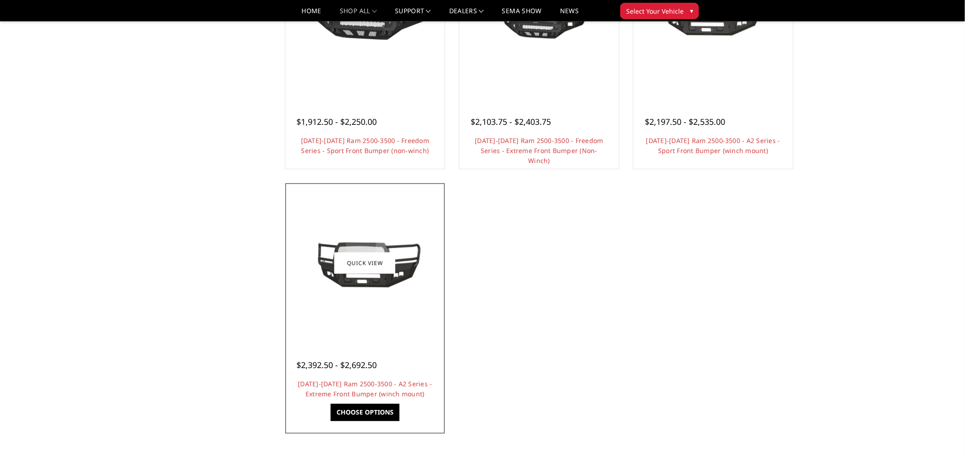
click at [382, 281] on img at bounding box center [365, 264] width 146 height 66
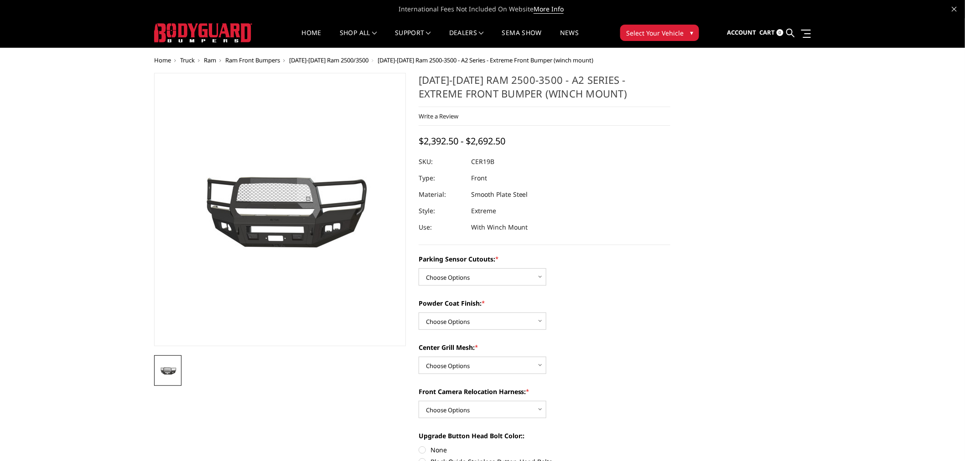
click at [305, 201] on img at bounding box center [250, 210] width 584 height 262
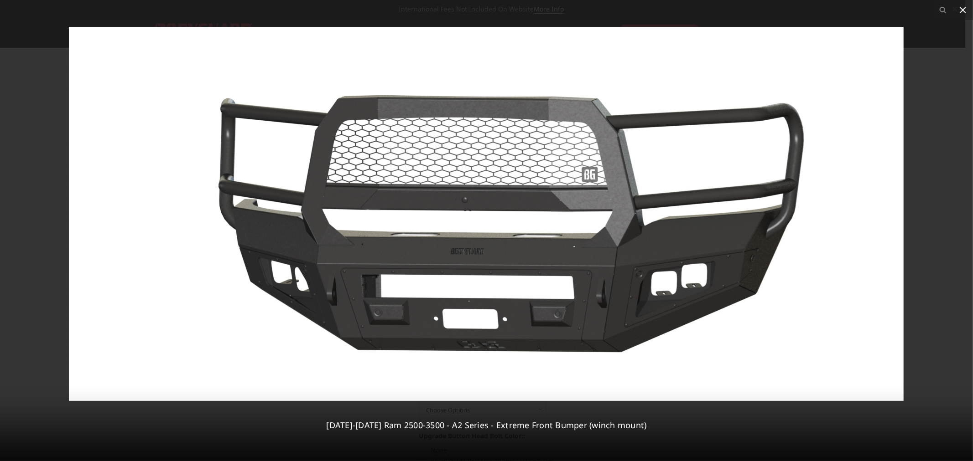
click at [961, 6] on icon at bounding box center [962, 10] width 11 height 11
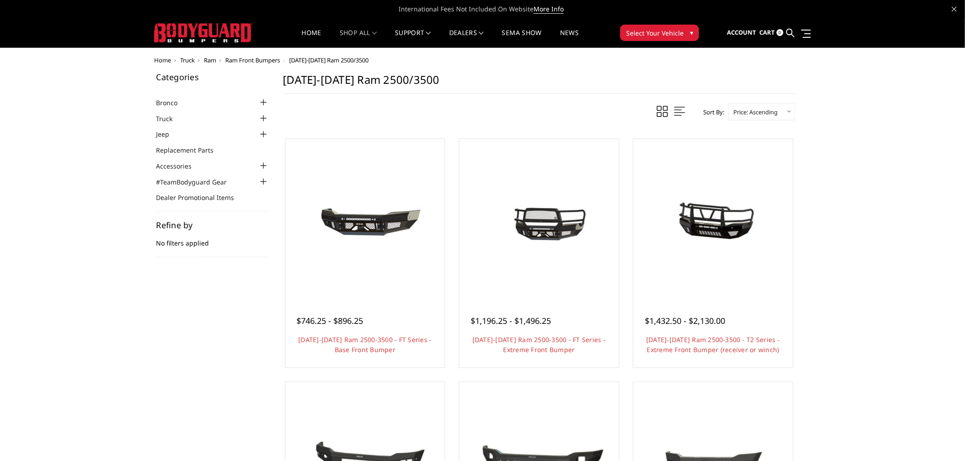
drag, startPoint x: 186, startPoint y: 53, endPoint x: 193, endPoint y: 60, distance: 10.0
click at [191, 59] on span "Truck" at bounding box center [187, 60] width 15 height 8
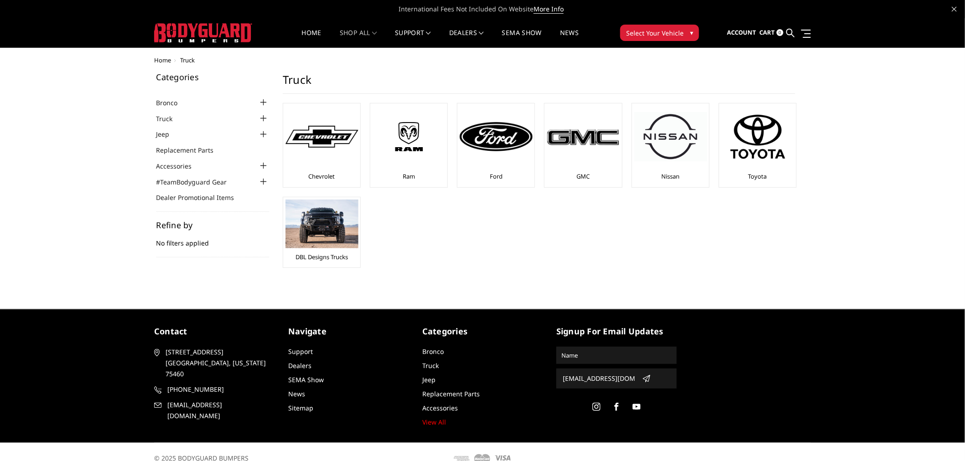
click at [265, 117] on div at bounding box center [263, 118] width 11 height 11
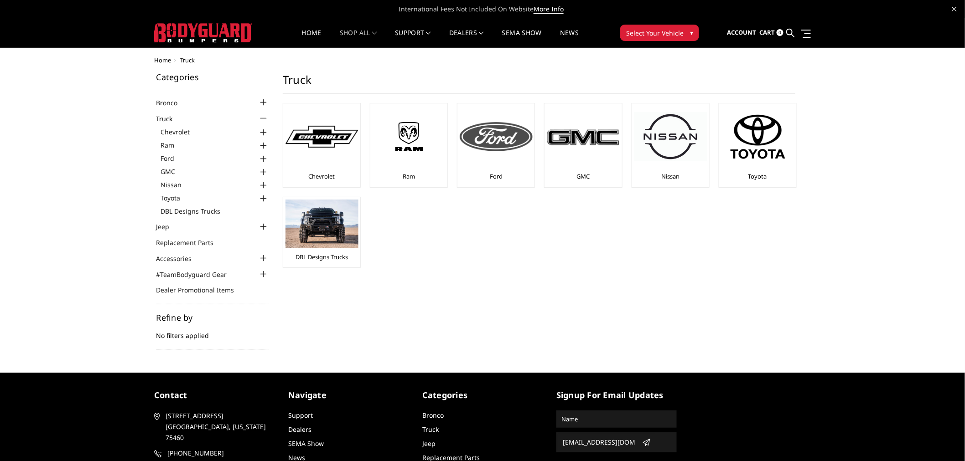
click at [498, 146] on img at bounding box center [496, 136] width 73 height 29
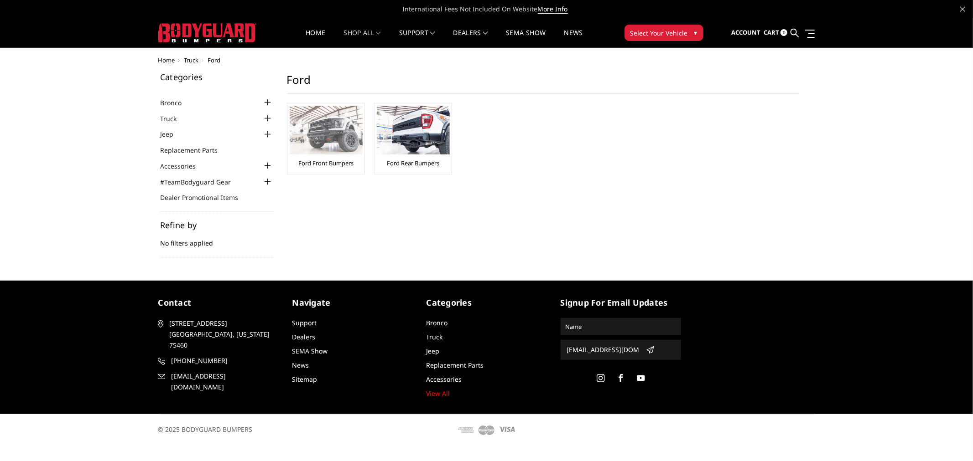
click at [331, 150] on img at bounding box center [326, 130] width 73 height 49
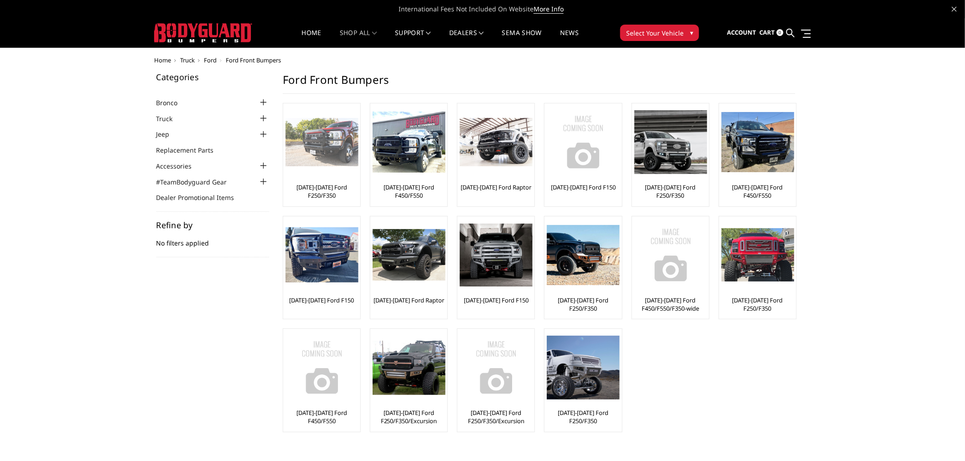
click at [317, 145] on img at bounding box center [321, 142] width 73 height 49
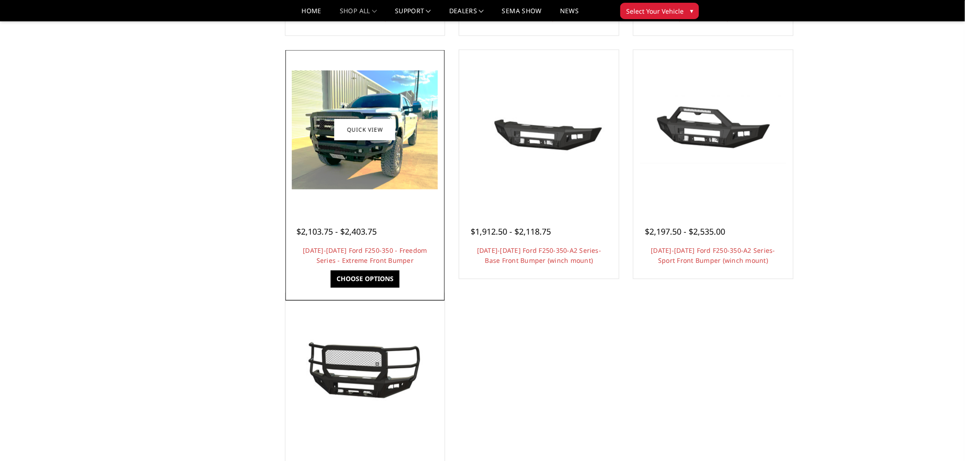
scroll to position [557, 0]
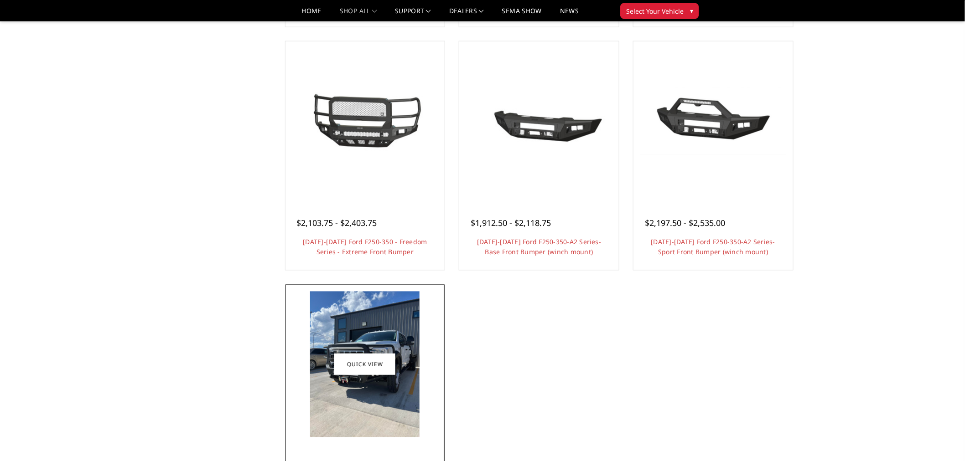
click at [353, 318] on img at bounding box center [364, 365] width 109 height 146
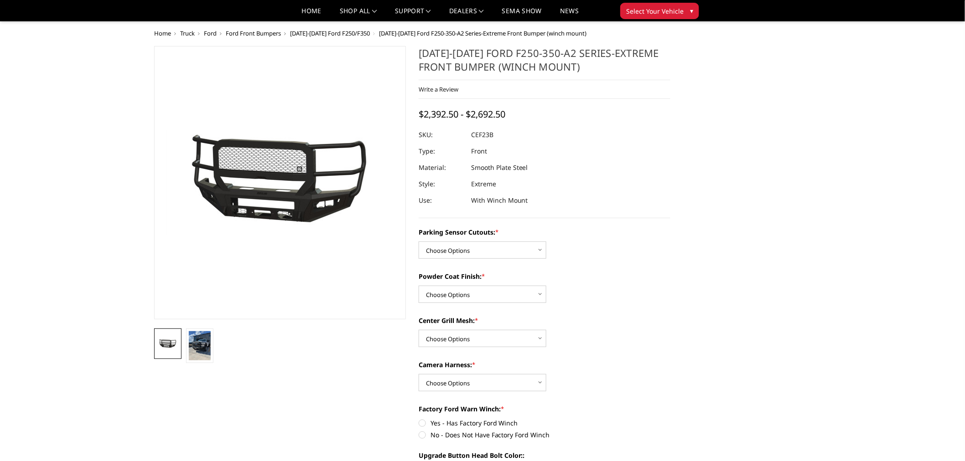
scroll to position [101, 0]
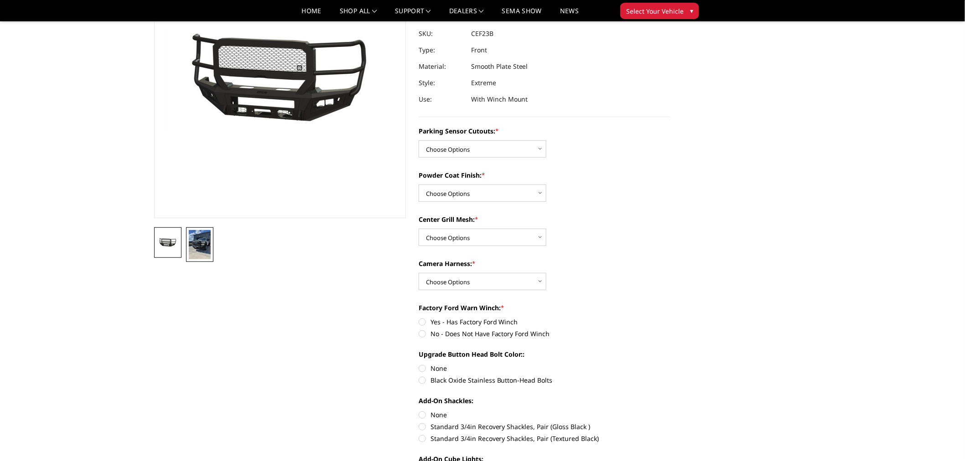
click at [201, 247] on img at bounding box center [200, 244] width 22 height 29
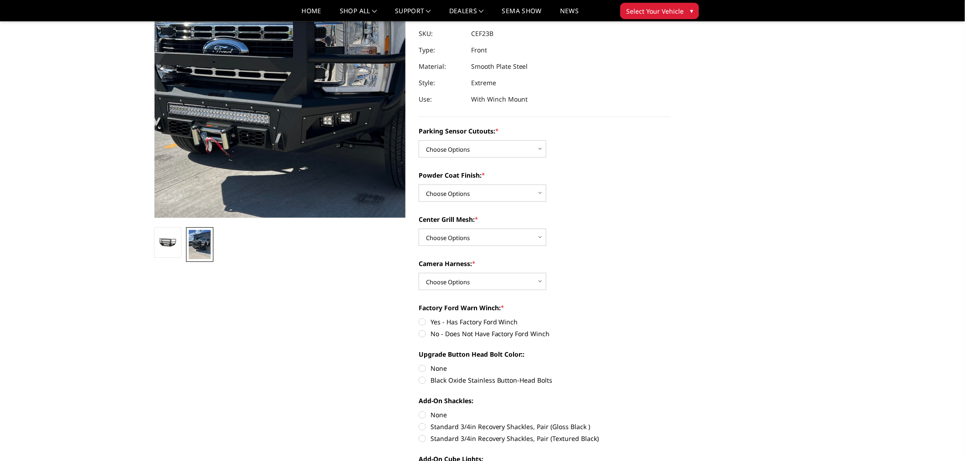
click at [259, 85] on img at bounding box center [296, 77] width 438 height 584
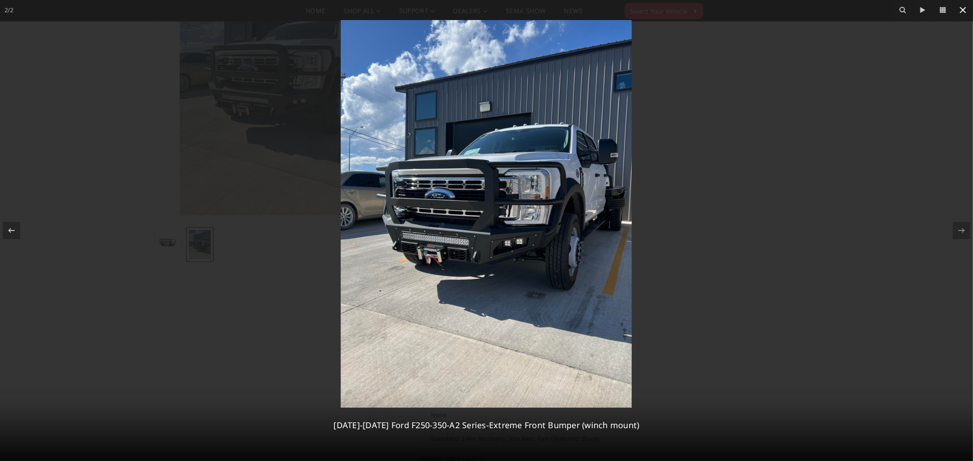
click at [962, 7] on icon at bounding box center [962, 10] width 11 height 11
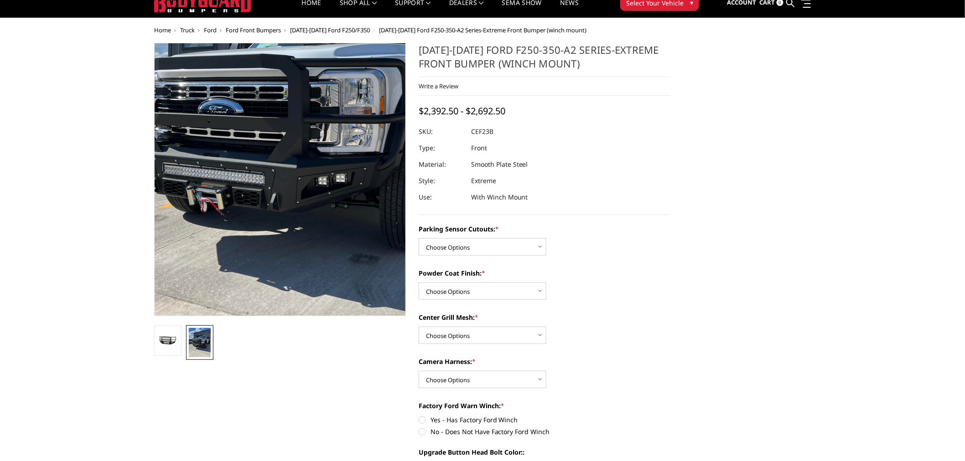
scroll to position [0, 0]
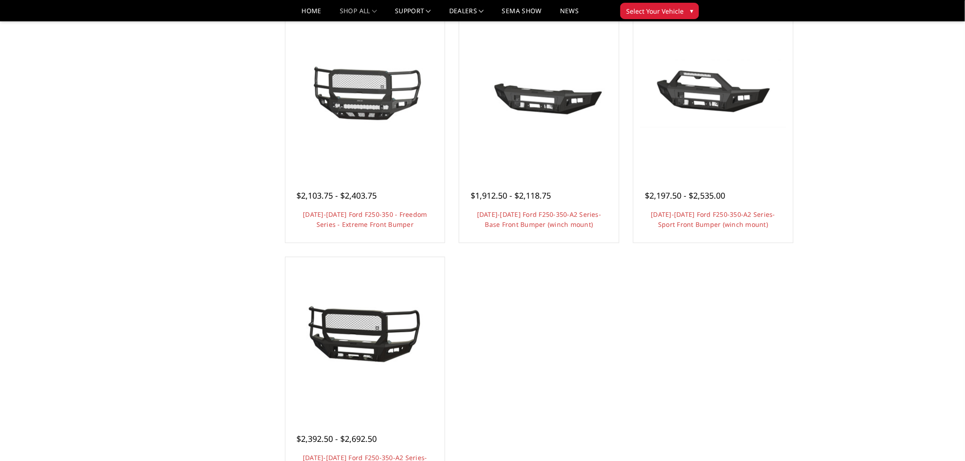
scroll to position [557, 0]
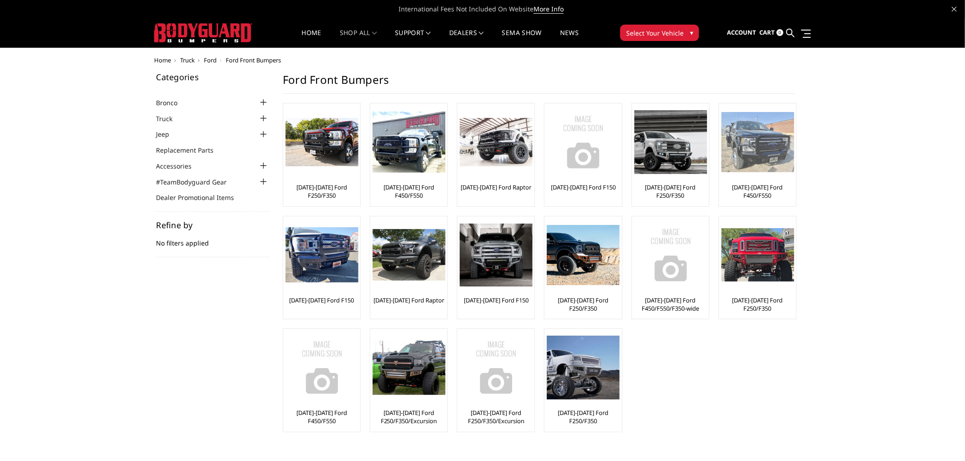
click at [759, 188] on link "[DATE]-[DATE] Ford F450/F550" at bounding box center [757, 191] width 72 height 16
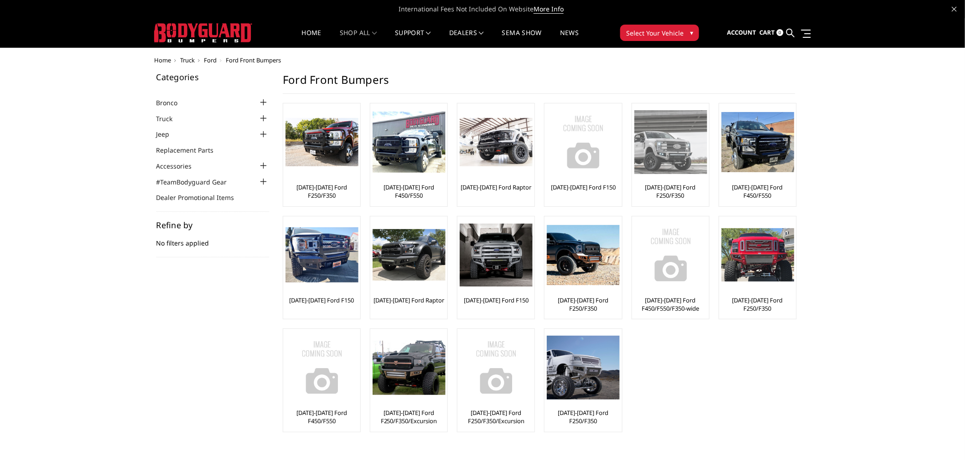
click at [672, 150] on img at bounding box center [670, 141] width 73 height 63
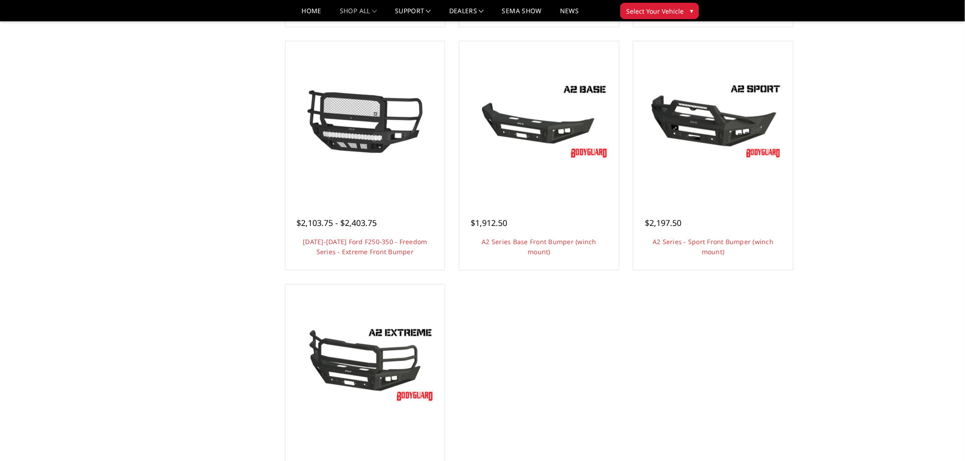
scroll to position [608, 0]
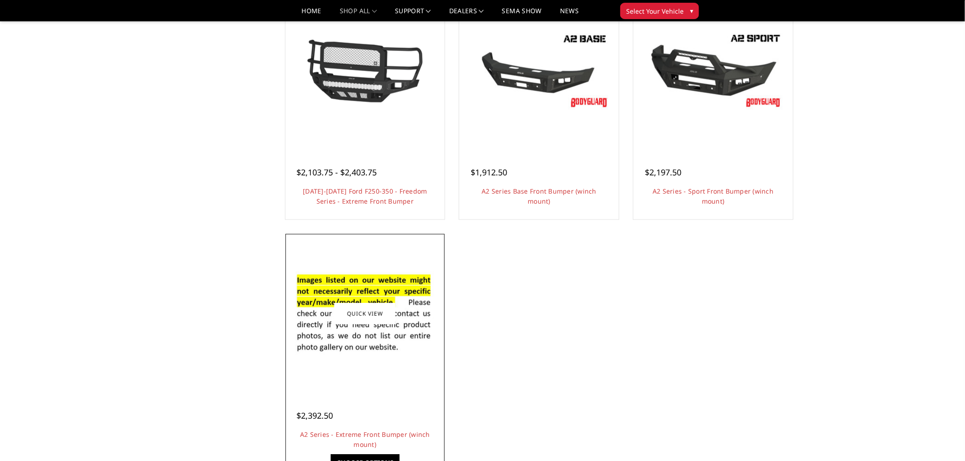
click at [365, 336] on img at bounding box center [365, 313] width 146 height 99
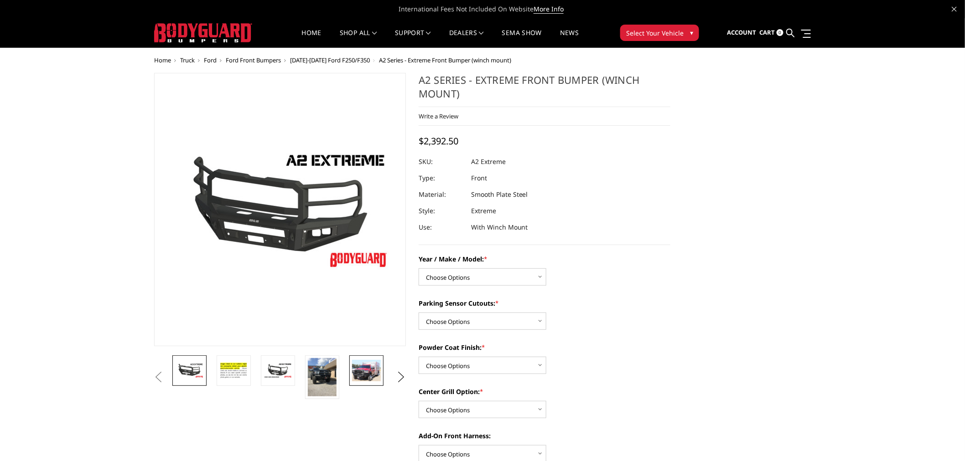
click at [373, 365] on img at bounding box center [366, 370] width 29 height 21
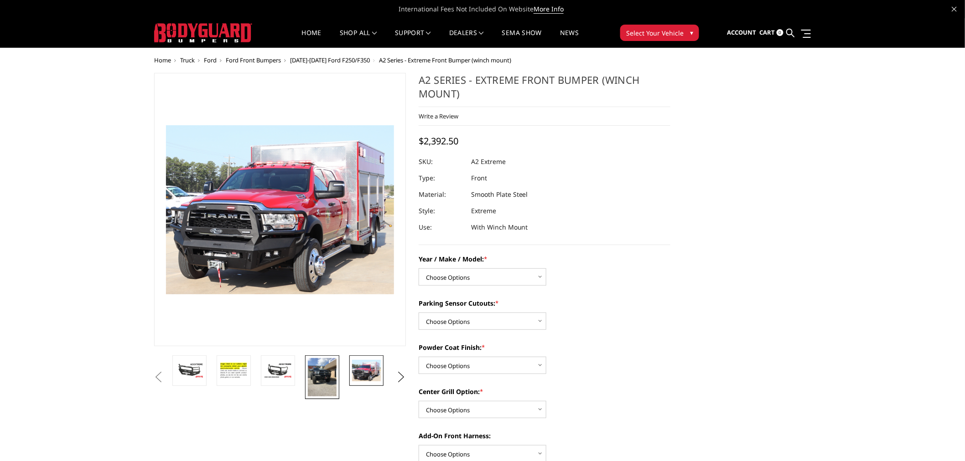
click at [338, 381] on link at bounding box center [322, 378] width 34 height 44
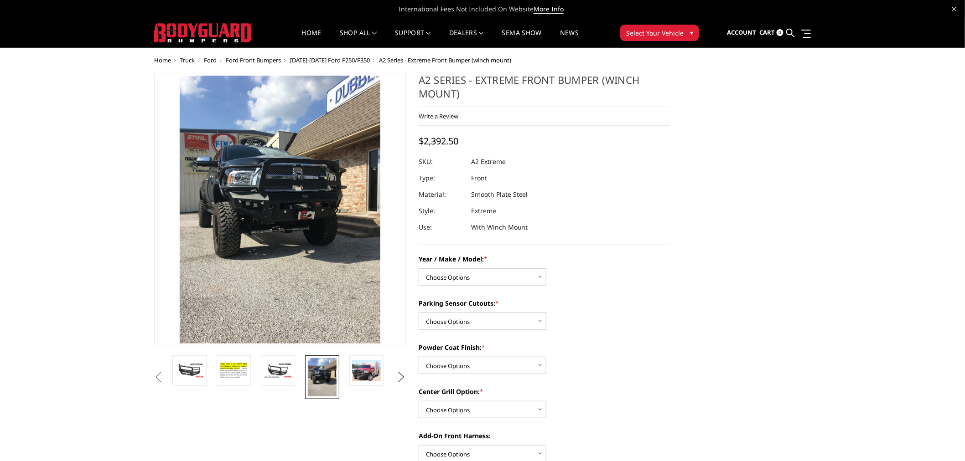
click at [399, 371] on button "Next" at bounding box center [401, 378] width 14 height 14
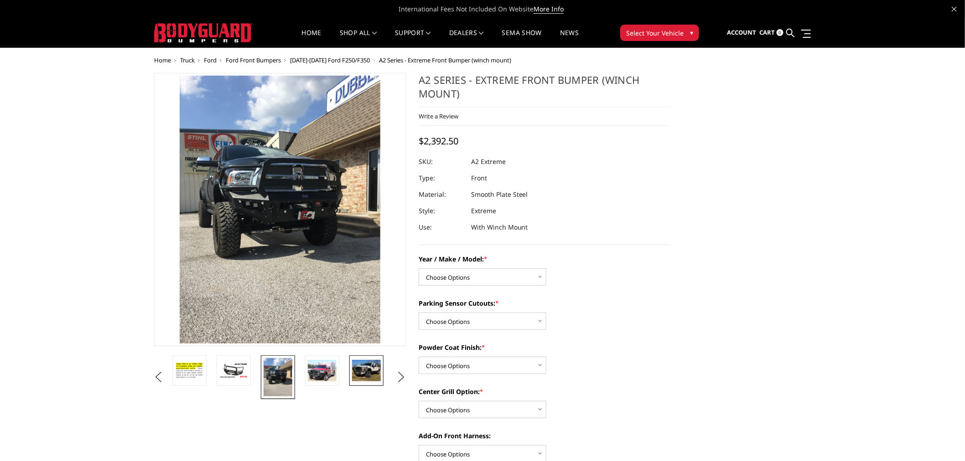
click at [372, 372] on img at bounding box center [366, 370] width 29 height 21
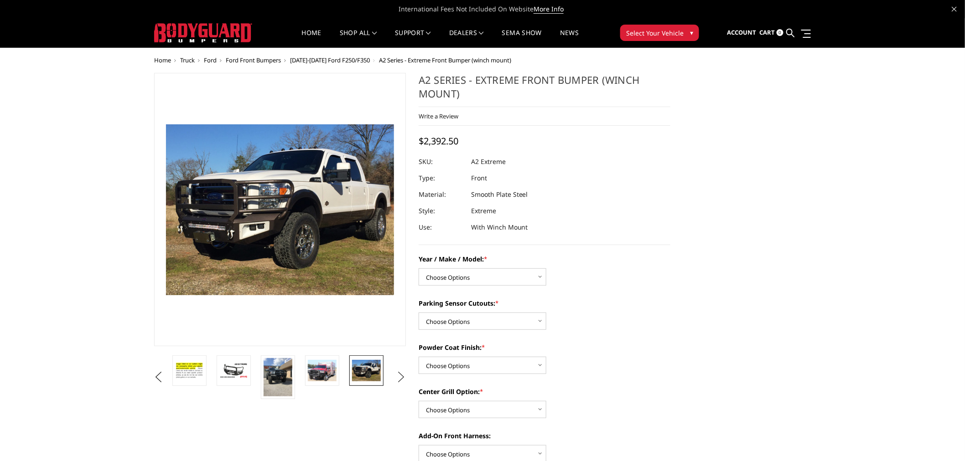
click at [403, 376] on button "Next" at bounding box center [401, 378] width 14 height 14
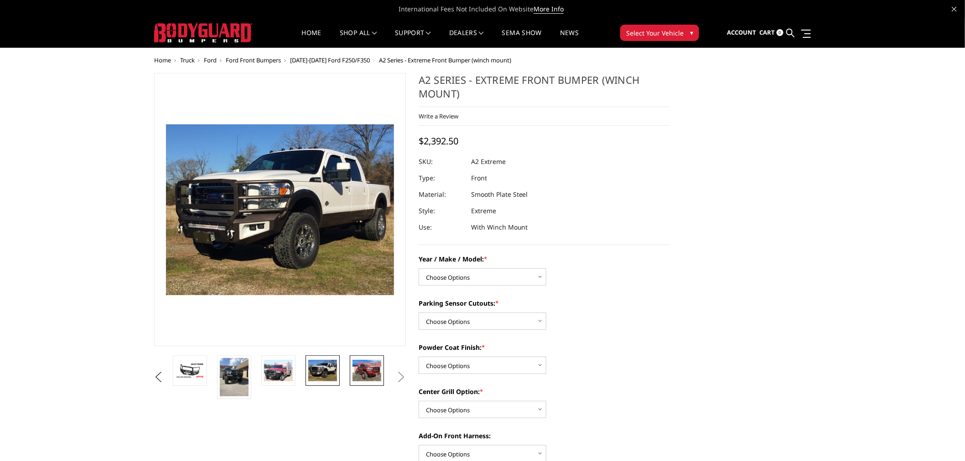
click at [373, 371] on img at bounding box center [366, 370] width 29 height 21
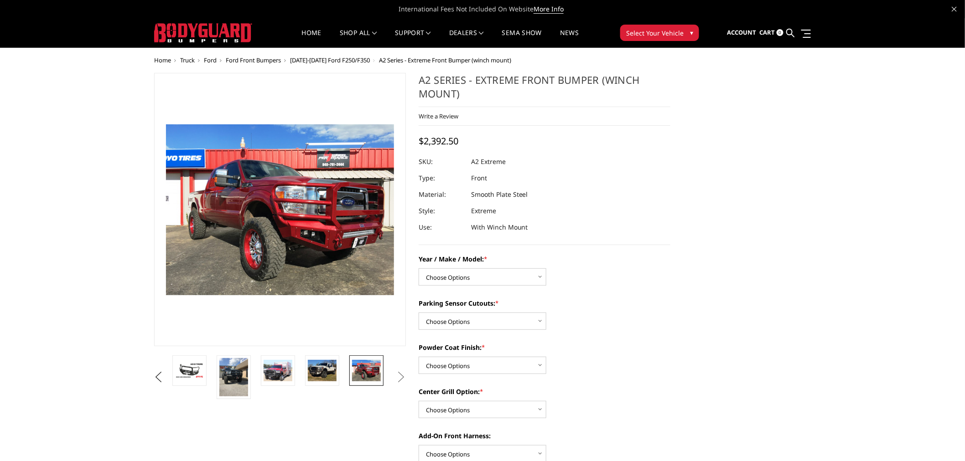
click at [399, 376] on button "Next" at bounding box center [401, 378] width 14 height 14
click at [326, 364] on img at bounding box center [322, 370] width 29 height 21
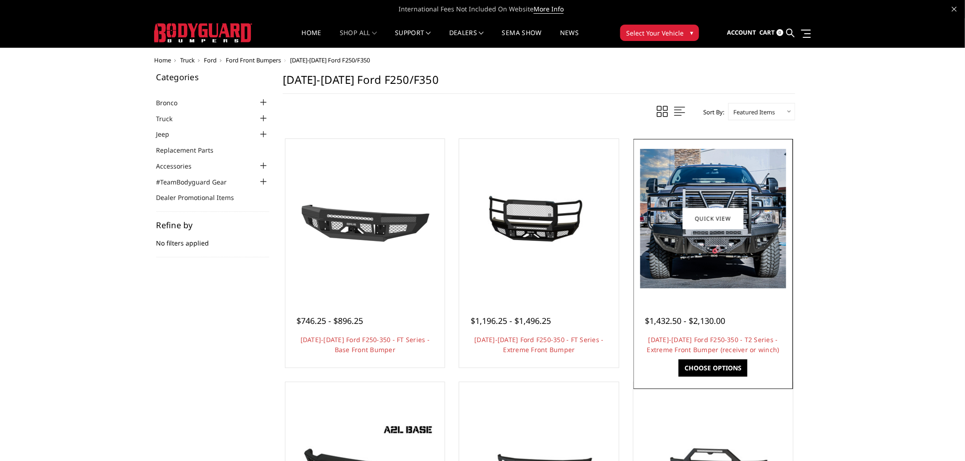
click at [718, 264] on img at bounding box center [713, 219] width 146 height 140
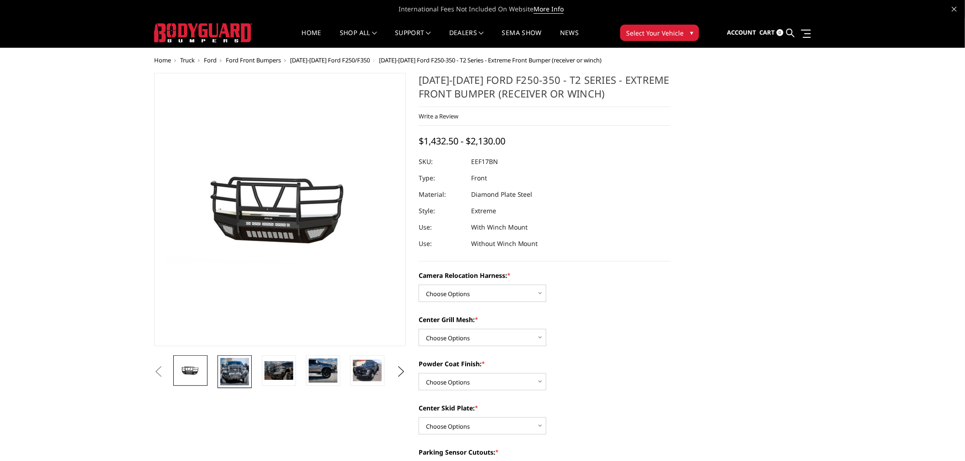
click at [236, 377] on img at bounding box center [234, 371] width 29 height 27
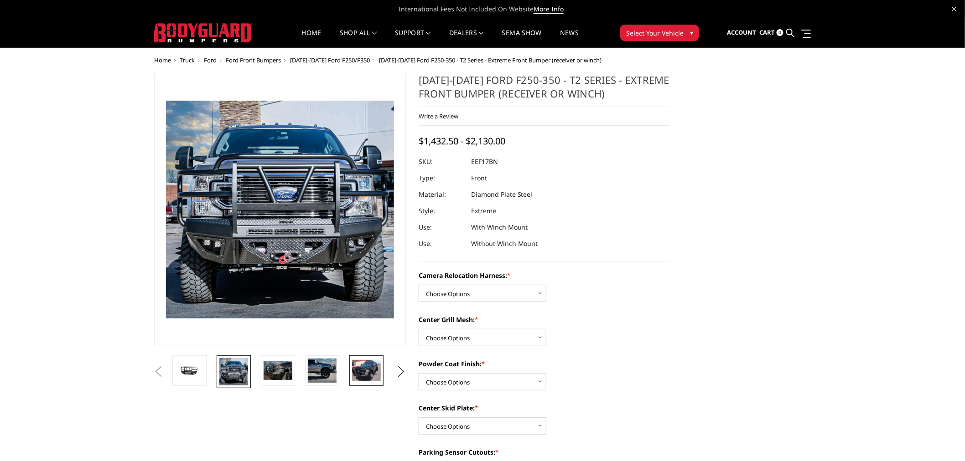
click at [363, 364] on img at bounding box center [366, 370] width 29 height 21
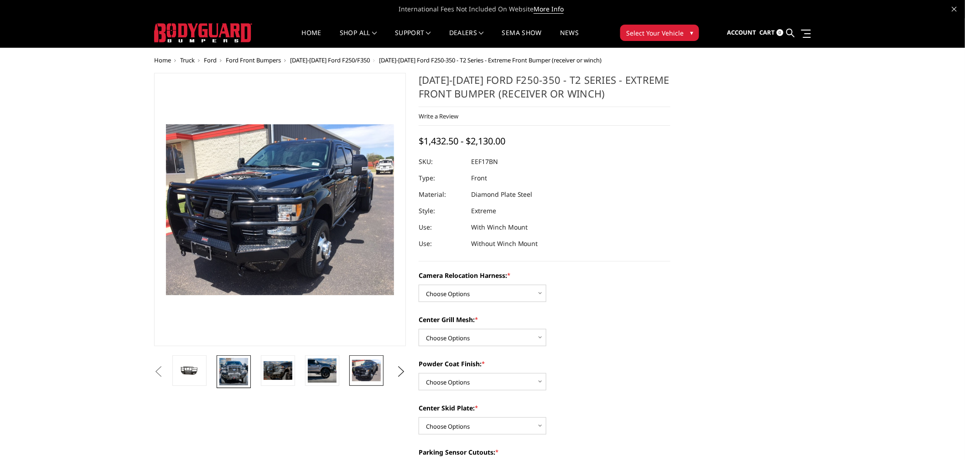
click at [236, 365] on img at bounding box center [233, 371] width 29 height 27
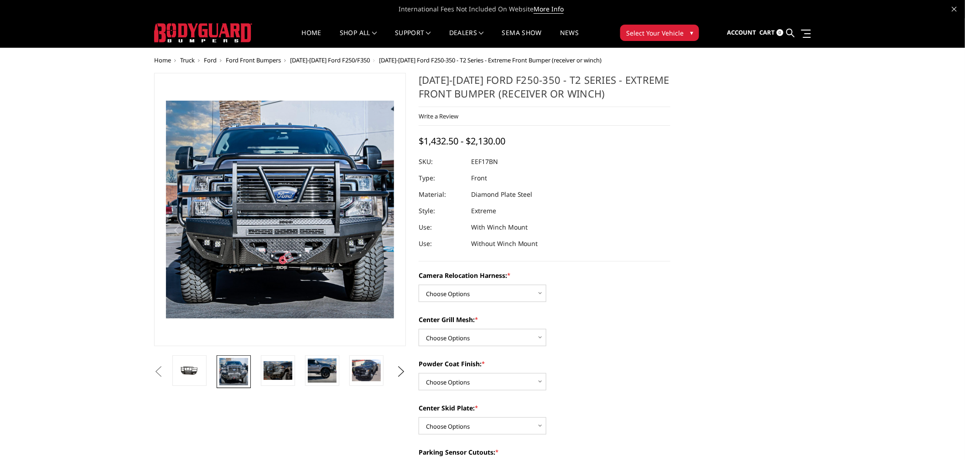
click at [189, 60] on span "Truck" at bounding box center [187, 60] width 15 height 8
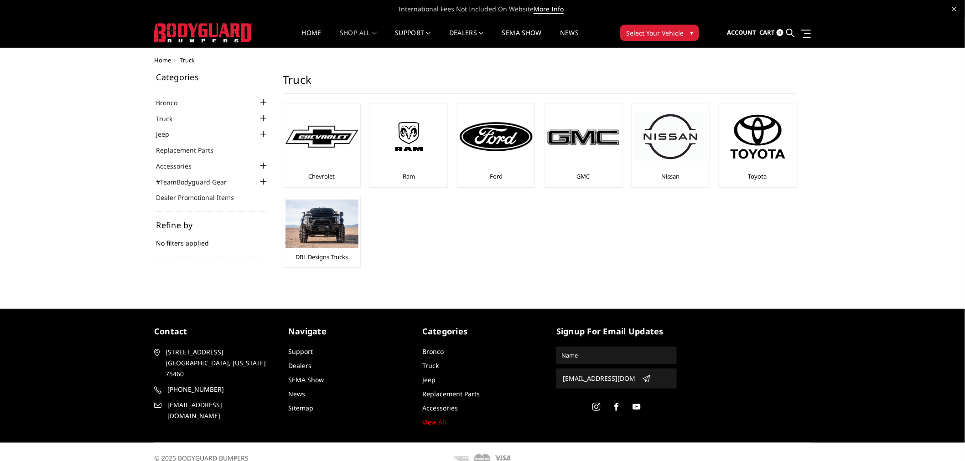
drag, startPoint x: 265, startPoint y: 118, endPoint x: 265, endPoint y: 128, distance: 10.0
click at [265, 119] on div at bounding box center [263, 118] width 11 height 11
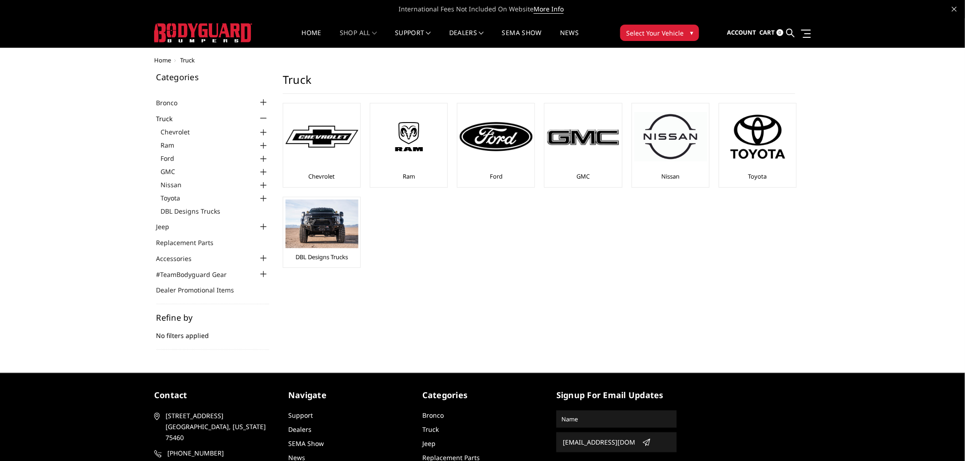
click at [264, 143] on div at bounding box center [263, 145] width 11 height 11
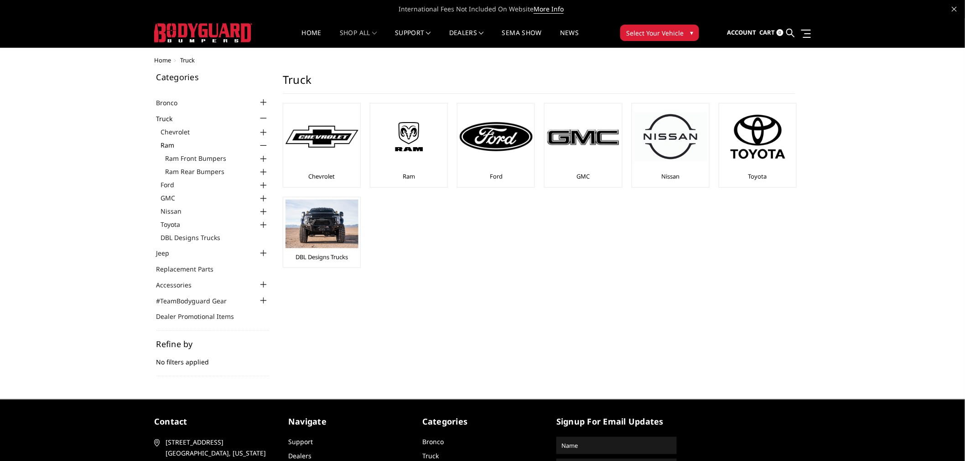
click at [265, 156] on div at bounding box center [263, 159] width 11 height 11
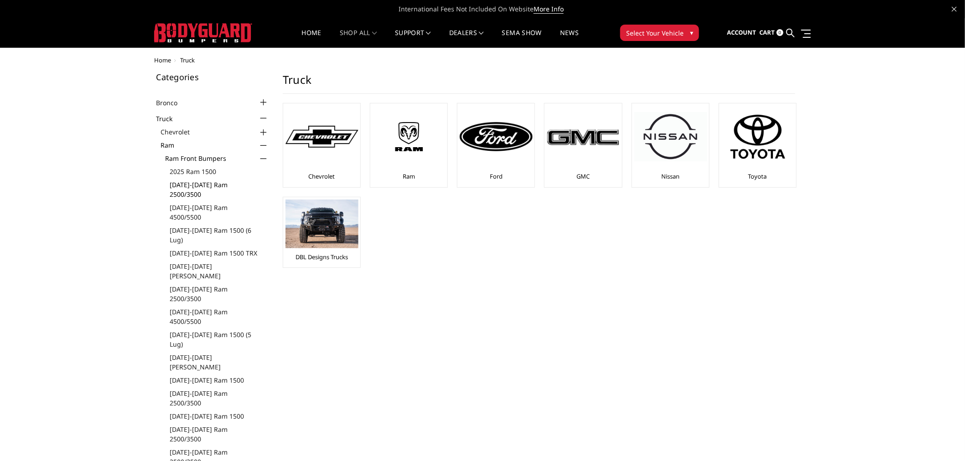
click at [223, 180] on link "[DATE]-[DATE] Ram 2500/3500" at bounding box center [219, 189] width 99 height 19
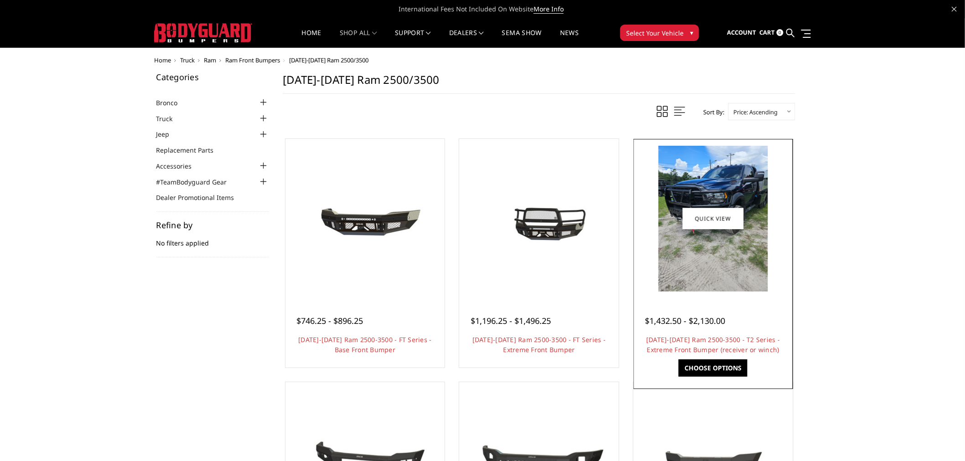
click at [718, 244] on img at bounding box center [712, 219] width 109 height 146
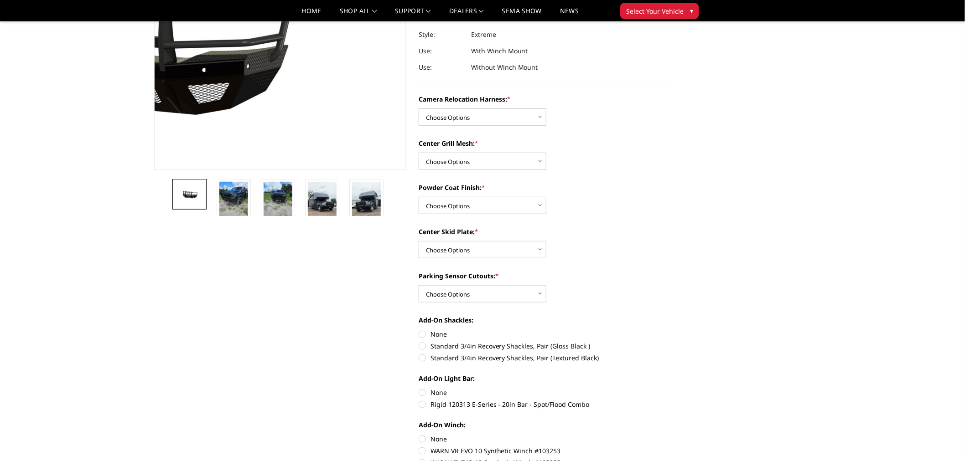
scroll to position [152, 0]
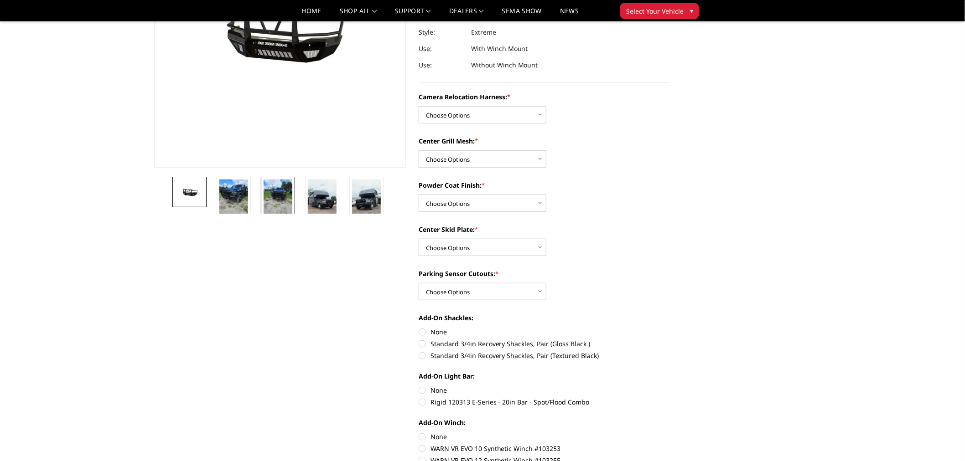
click at [282, 194] on img at bounding box center [278, 199] width 29 height 38
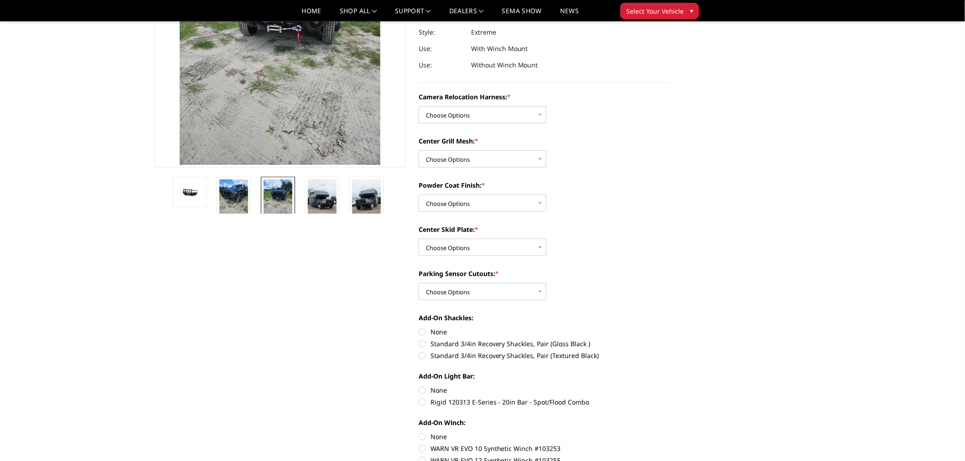
scroll to position [71, 0]
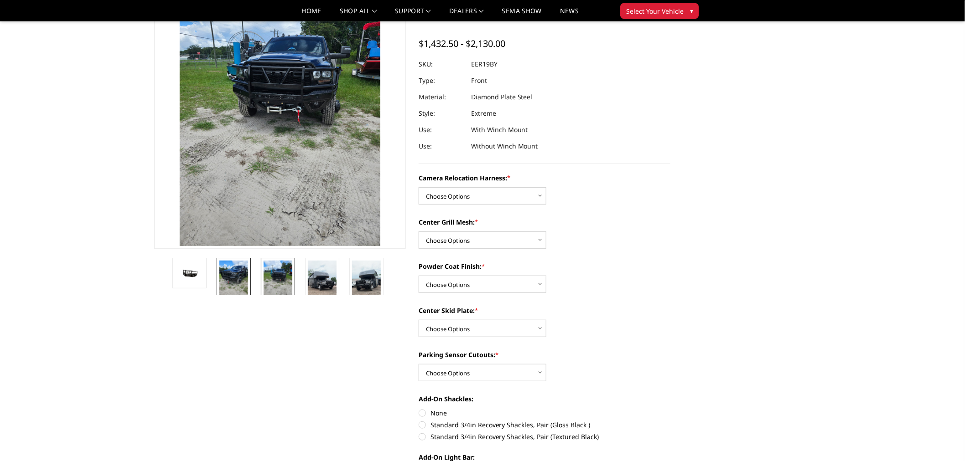
click at [233, 275] on img at bounding box center [233, 280] width 29 height 38
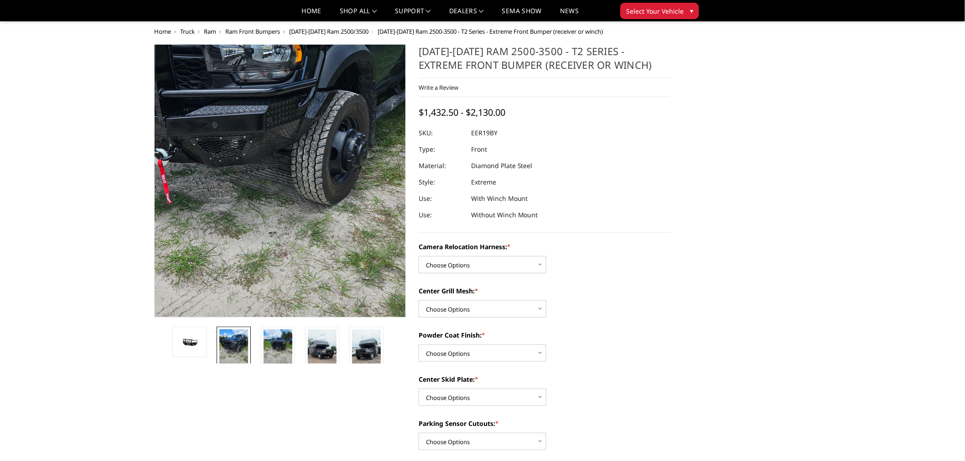
scroll to position [0, 0]
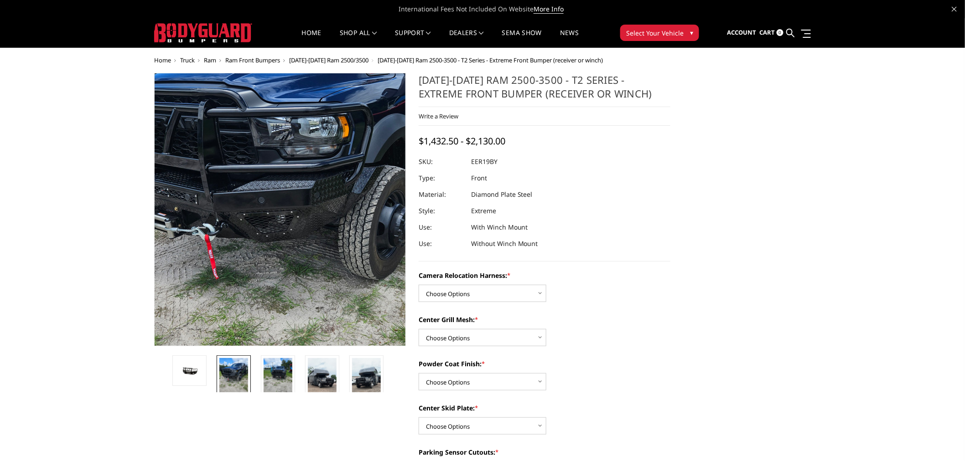
click at [264, 173] on img at bounding box center [293, 219] width 438 height 584
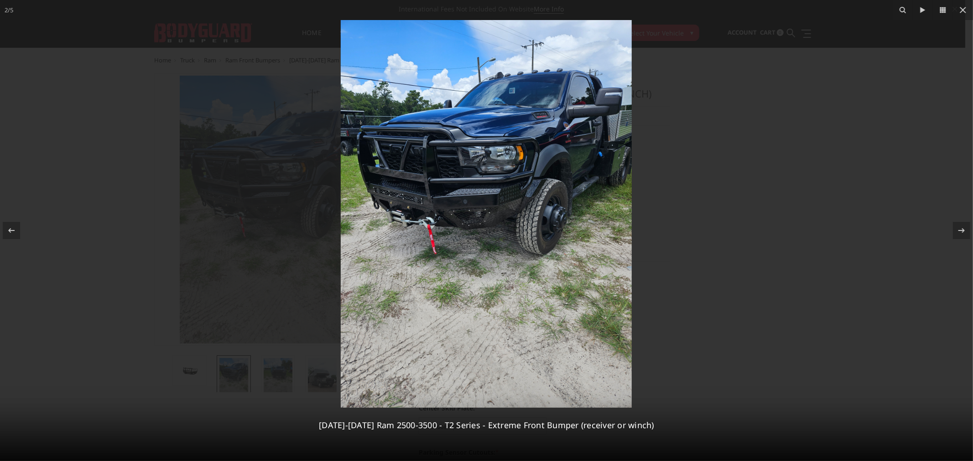
click at [456, 197] on img at bounding box center [486, 214] width 291 height 388
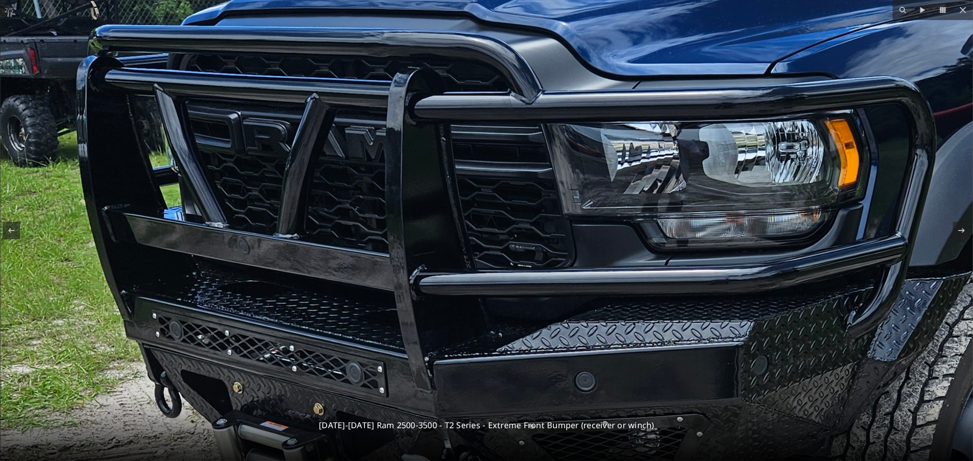
drag, startPoint x: 675, startPoint y: 135, endPoint x: 762, endPoint y: 297, distance: 184.2
click at [762, 297] on img at bounding box center [684, 440] width 1368 height 1824
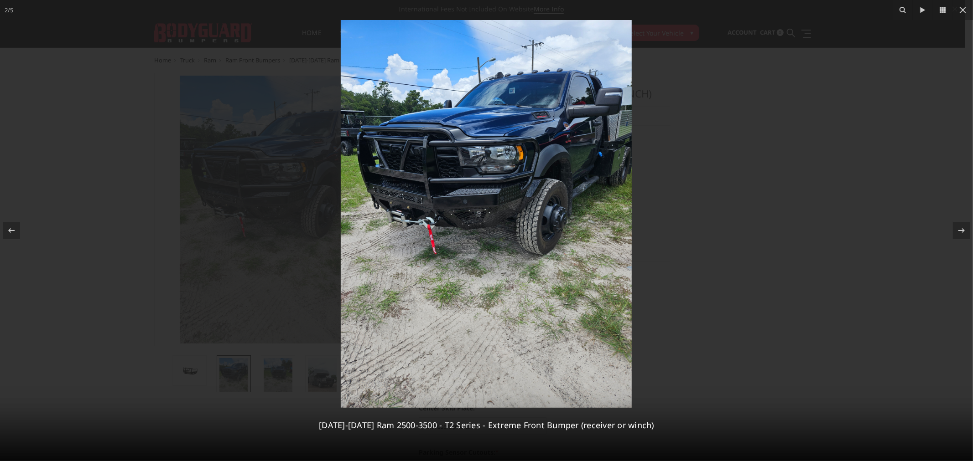
click at [443, 171] on img at bounding box center [486, 214] width 291 height 388
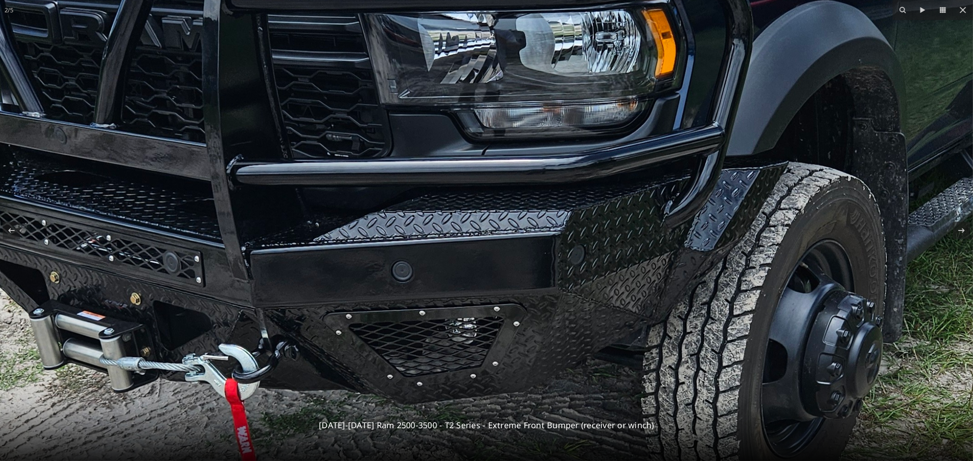
drag, startPoint x: 514, startPoint y: 261, endPoint x: 347, endPoint y: 164, distance: 193.2
click at [315, 158] on img at bounding box center [501, 330] width 1368 height 1824
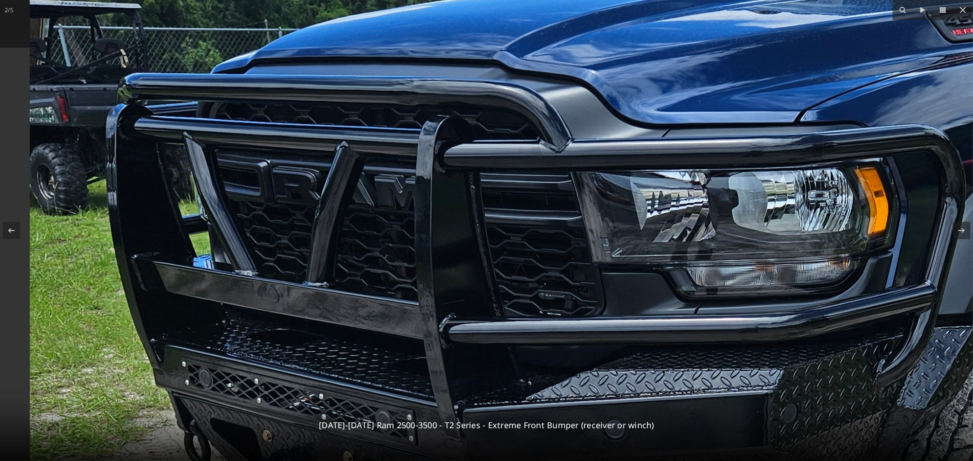
drag, startPoint x: 516, startPoint y: 243, endPoint x: 837, endPoint y: 245, distance: 321.0
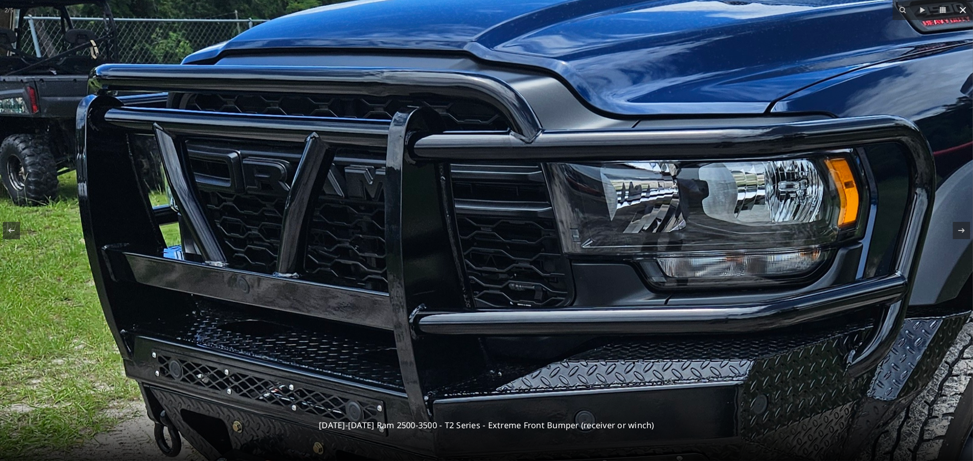
click at [962, 14] on icon at bounding box center [962, 10] width 11 height 11
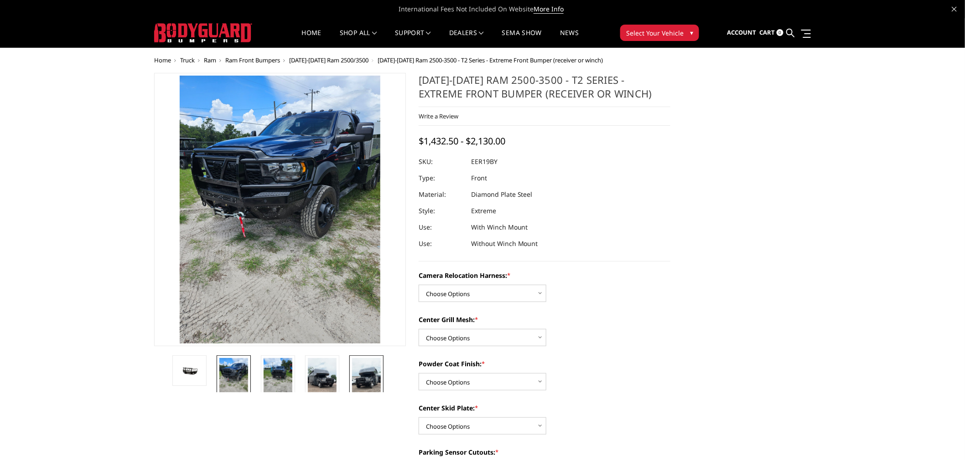
click at [362, 372] on img at bounding box center [366, 383] width 29 height 51
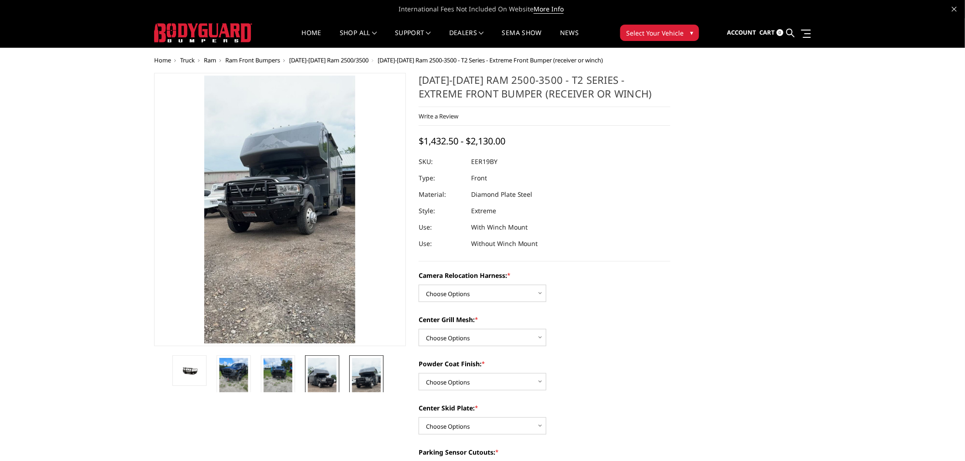
click at [320, 376] on img at bounding box center [322, 383] width 29 height 51
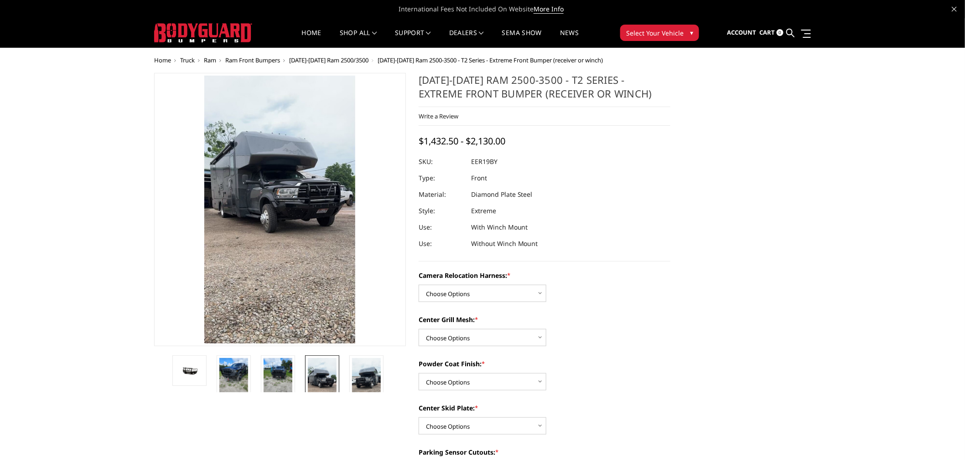
drag, startPoint x: 262, startPoint y: 365, endPoint x: 253, endPoint y: 368, distance: 9.8
click at [261, 366] on link at bounding box center [278, 378] width 34 height 44
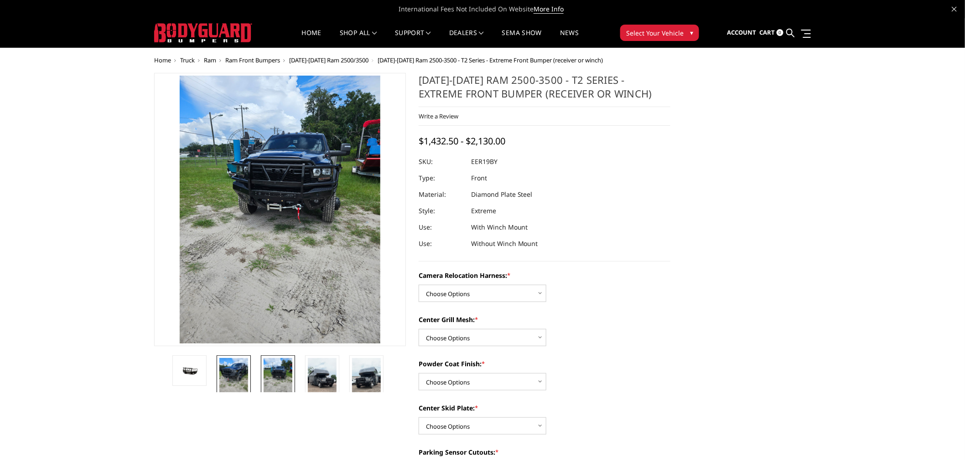
click at [238, 374] on img at bounding box center [233, 377] width 29 height 38
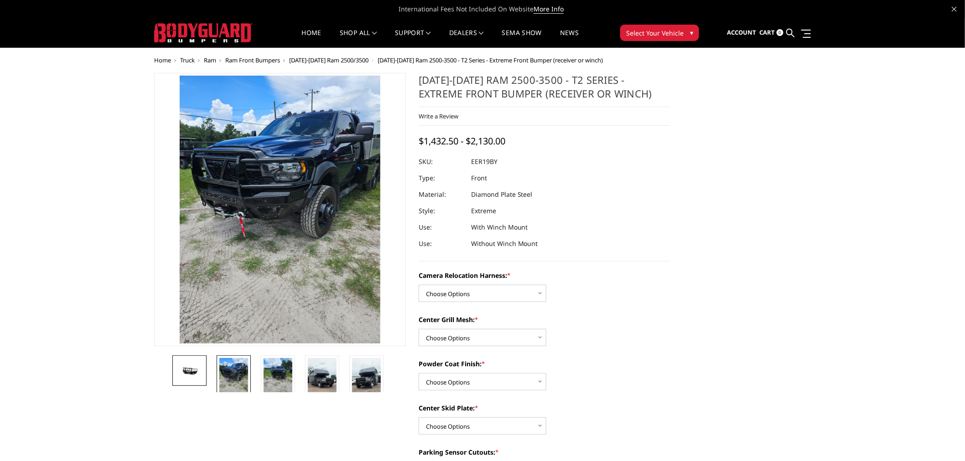
drag, startPoint x: 190, startPoint y: 376, endPoint x: 181, endPoint y: 366, distance: 12.9
click at [188, 374] on img at bounding box center [189, 370] width 29 height 13
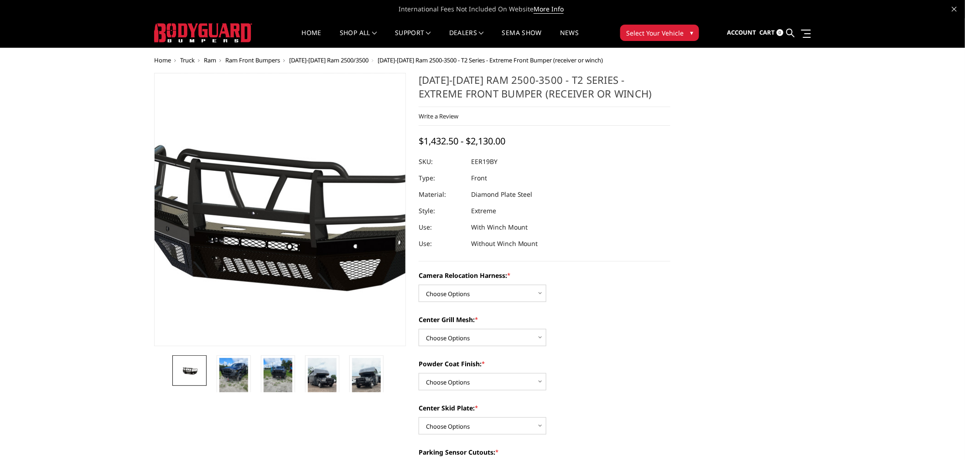
click at [281, 248] on img at bounding box center [280, 210] width 584 height 273
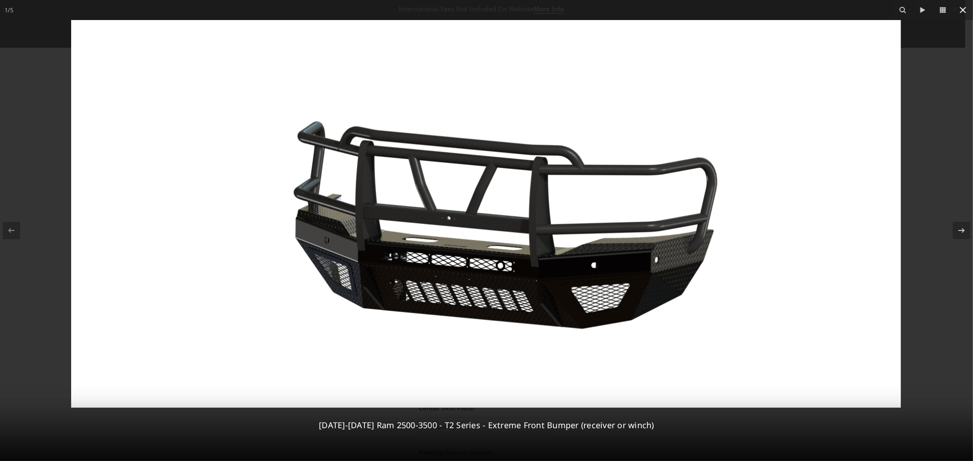
click at [960, 9] on icon at bounding box center [962, 10] width 11 height 11
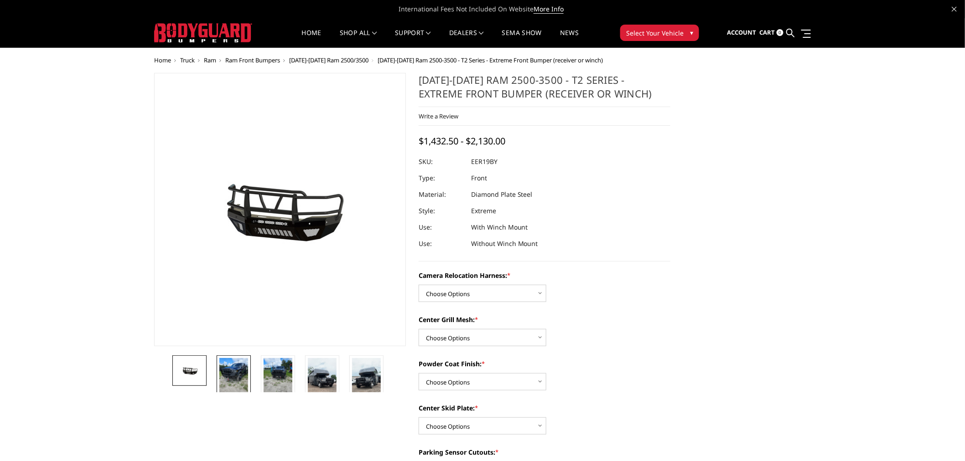
click at [243, 374] on img at bounding box center [233, 377] width 29 height 38
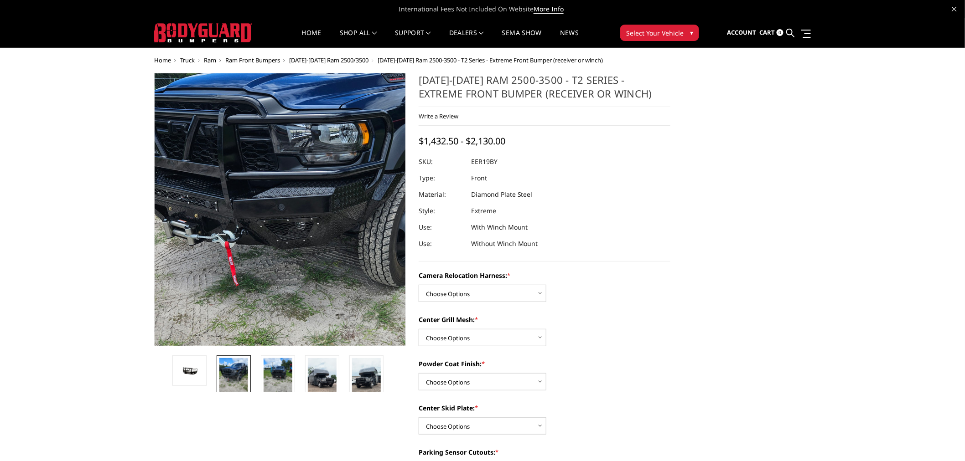
click at [236, 197] on img at bounding box center [313, 226] width 438 height 584
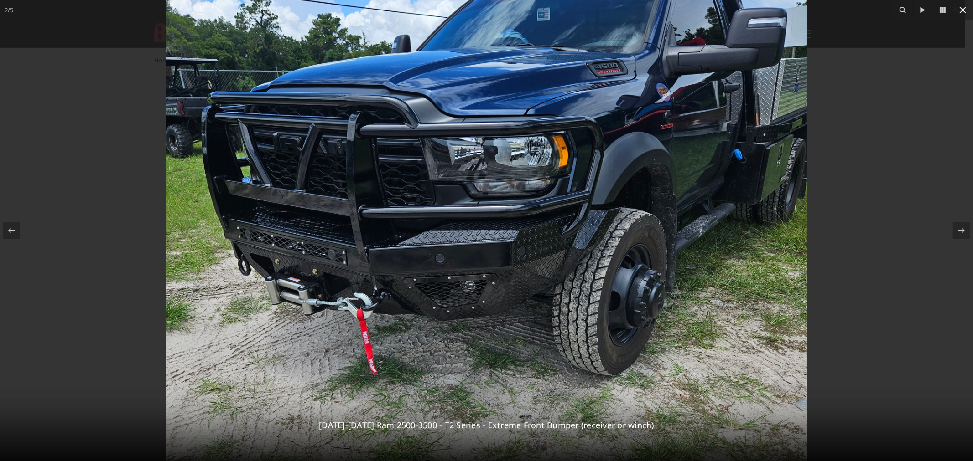
drag, startPoint x: 964, startPoint y: 10, endPoint x: 890, endPoint y: 81, distance: 102.2
click at [963, 11] on icon at bounding box center [962, 10] width 11 height 11
